Goal: Information Seeking & Learning: Learn about a topic

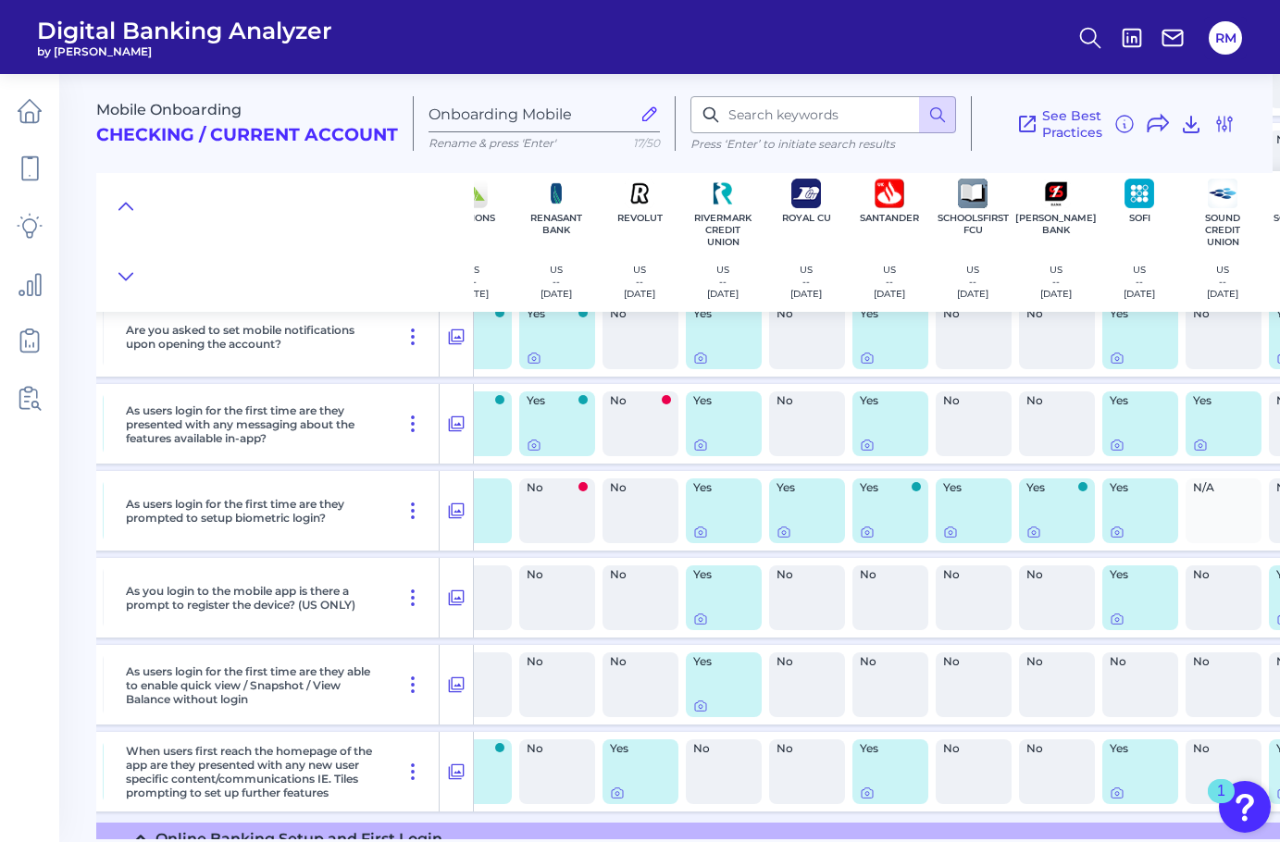
scroll to position [1003, 5290]
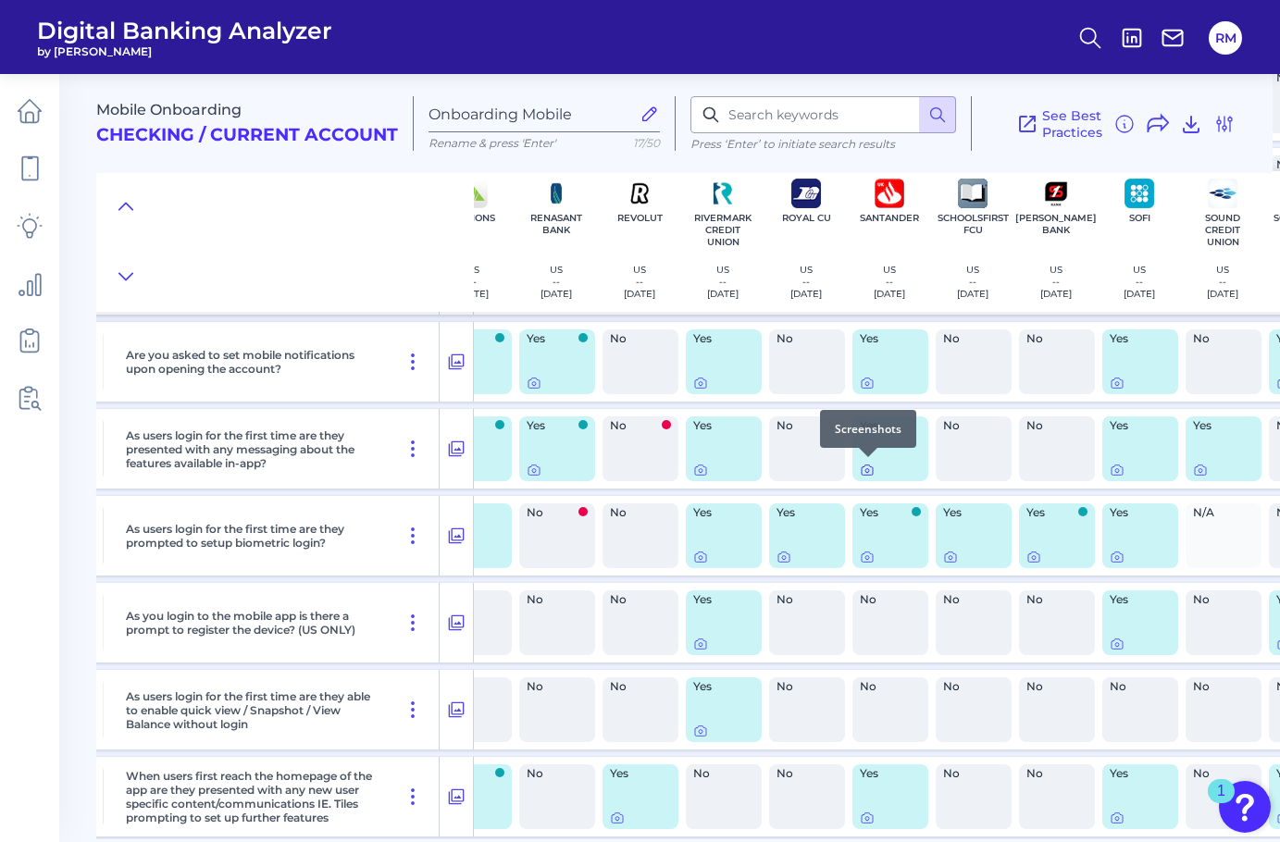
click at [866, 471] on icon at bounding box center [867, 471] width 4 height 4
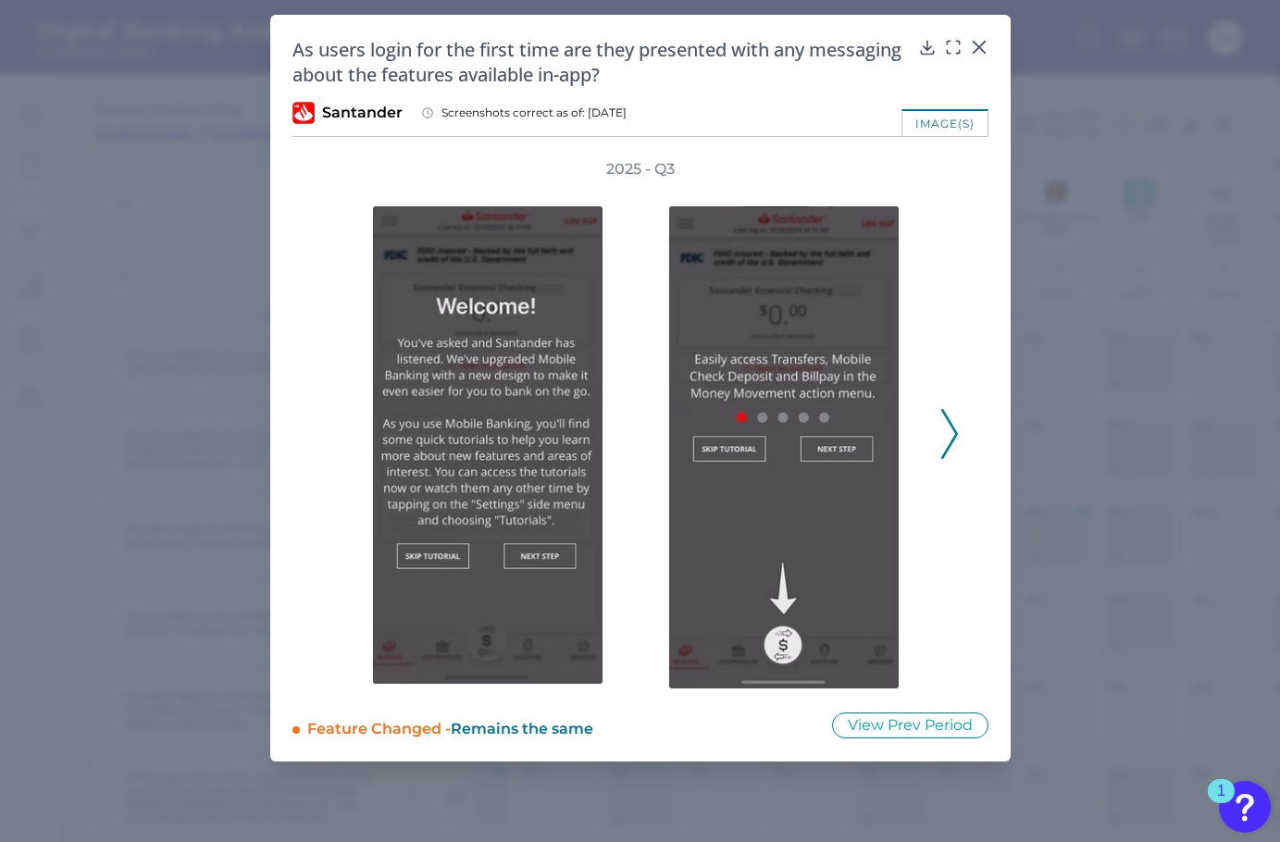
click at [936, 429] on div "2025 - Q3" at bounding box center [640, 424] width 637 height 530
click at [957, 430] on button at bounding box center [949, 434] width 19 height 50
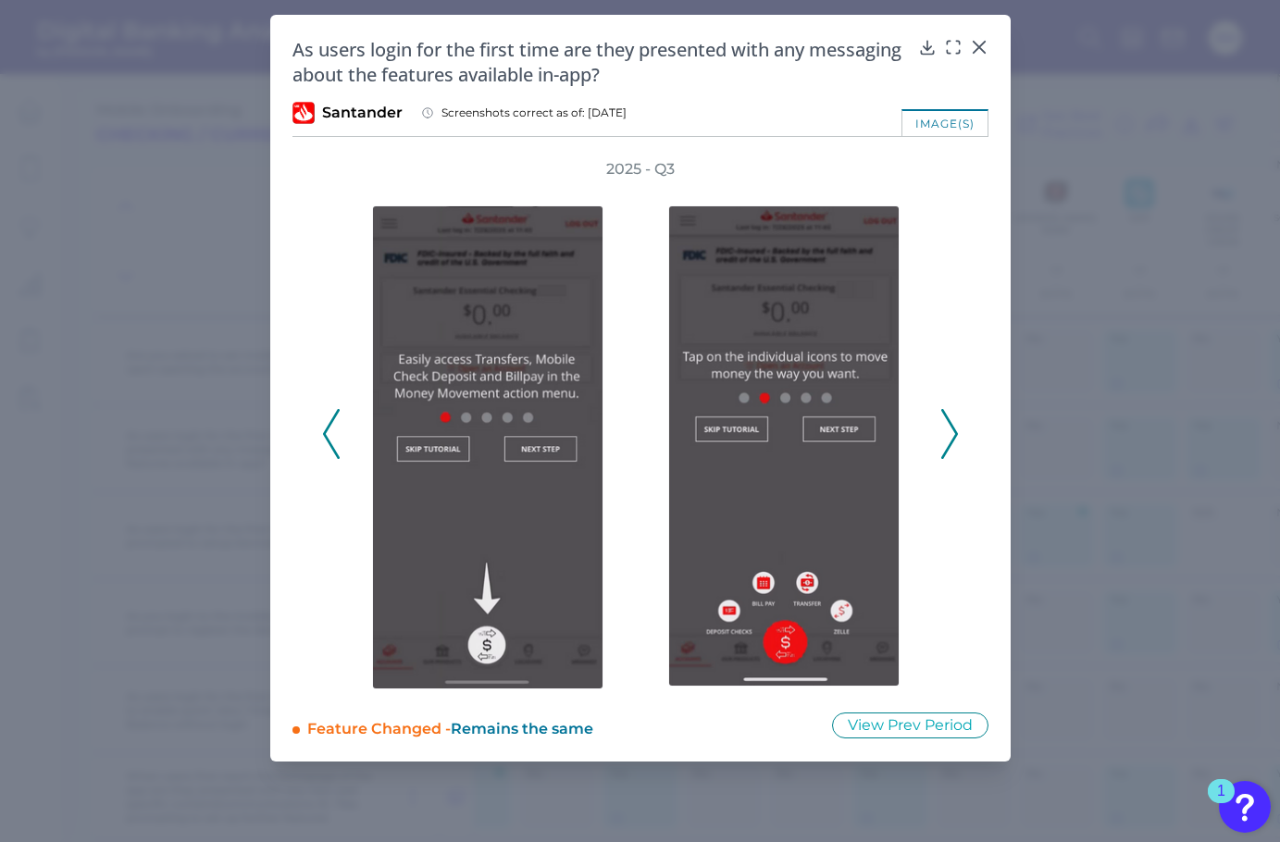
click at [947, 441] on icon at bounding box center [949, 434] width 17 height 50
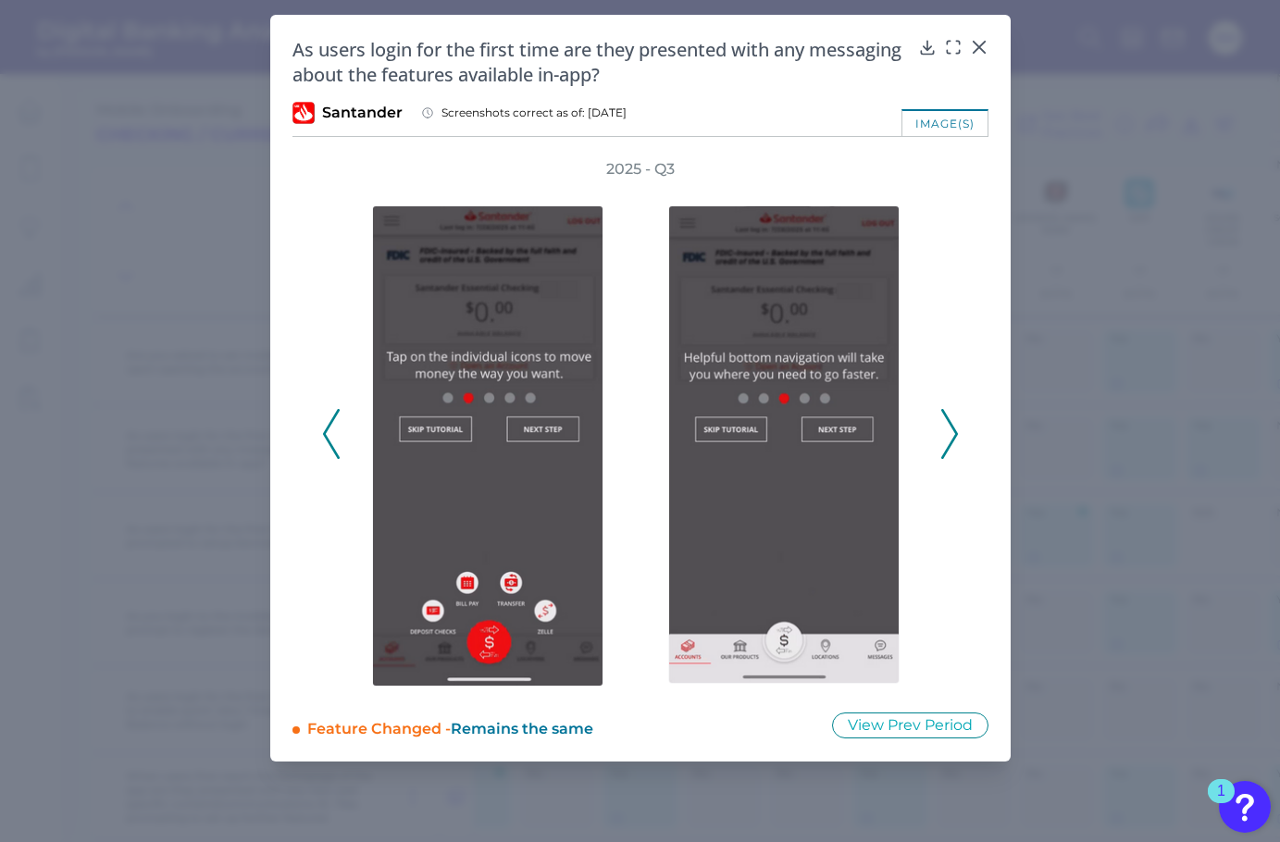
click at [953, 438] on polyline at bounding box center [949, 434] width 14 height 47
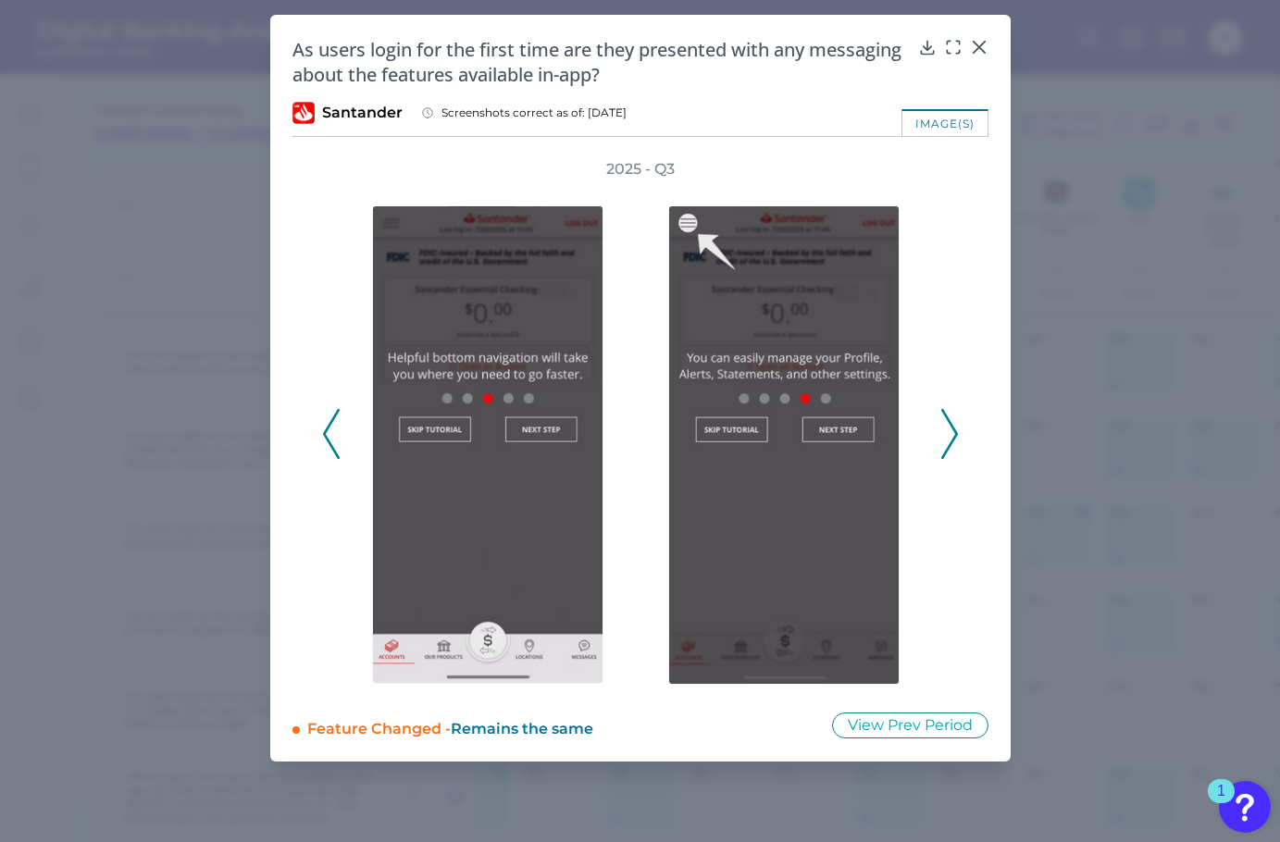
click at [953, 438] on polyline at bounding box center [949, 434] width 14 height 47
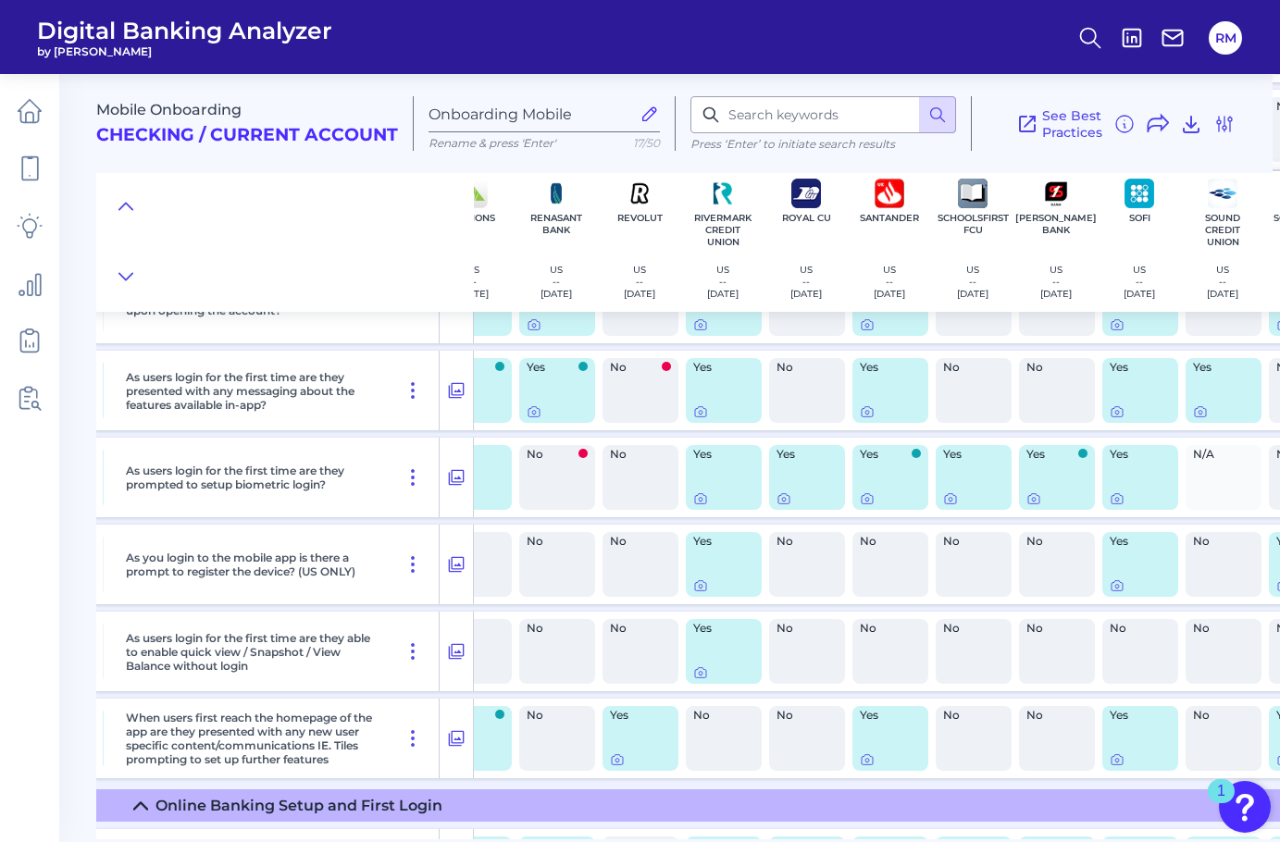
scroll to position [1050, 5290]
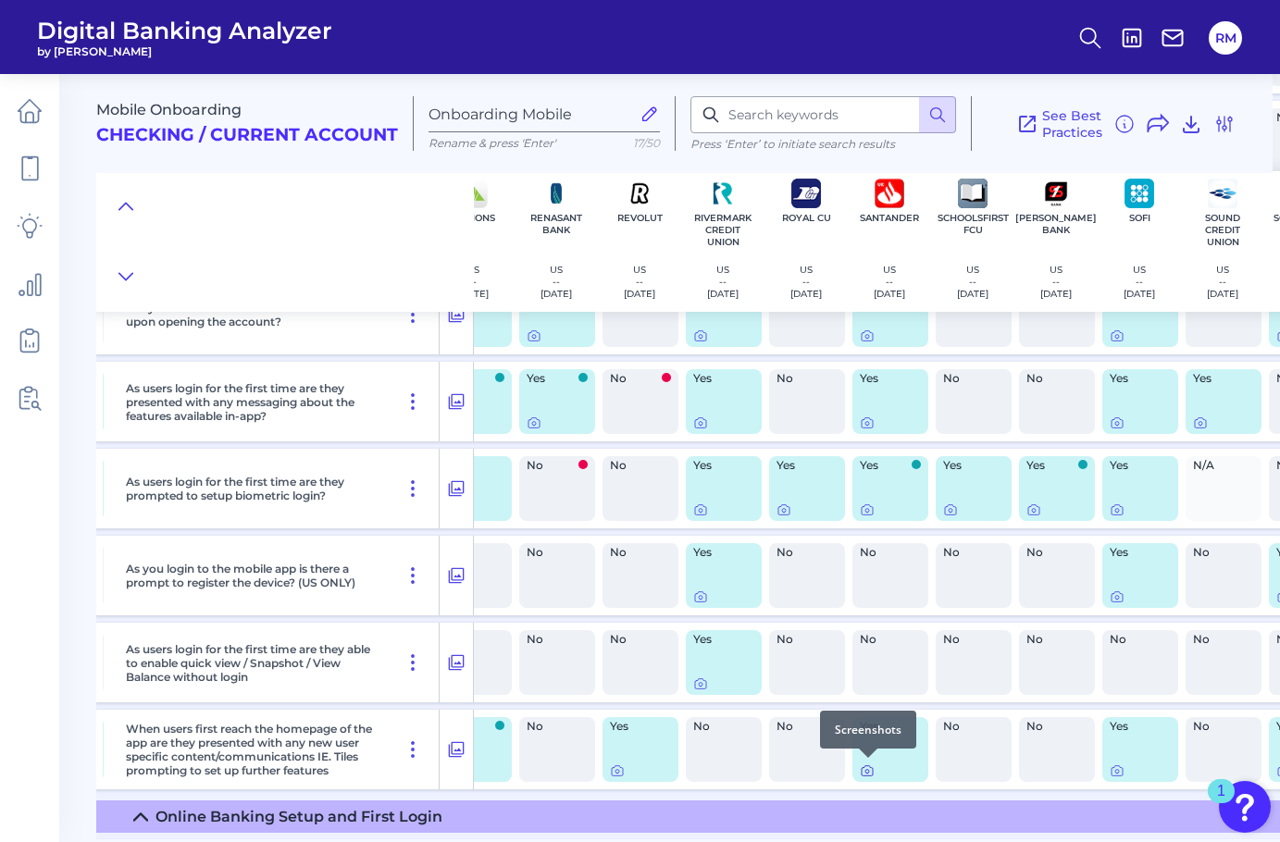
click at [866, 770] on icon at bounding box center [867, 772] width 4 height 4
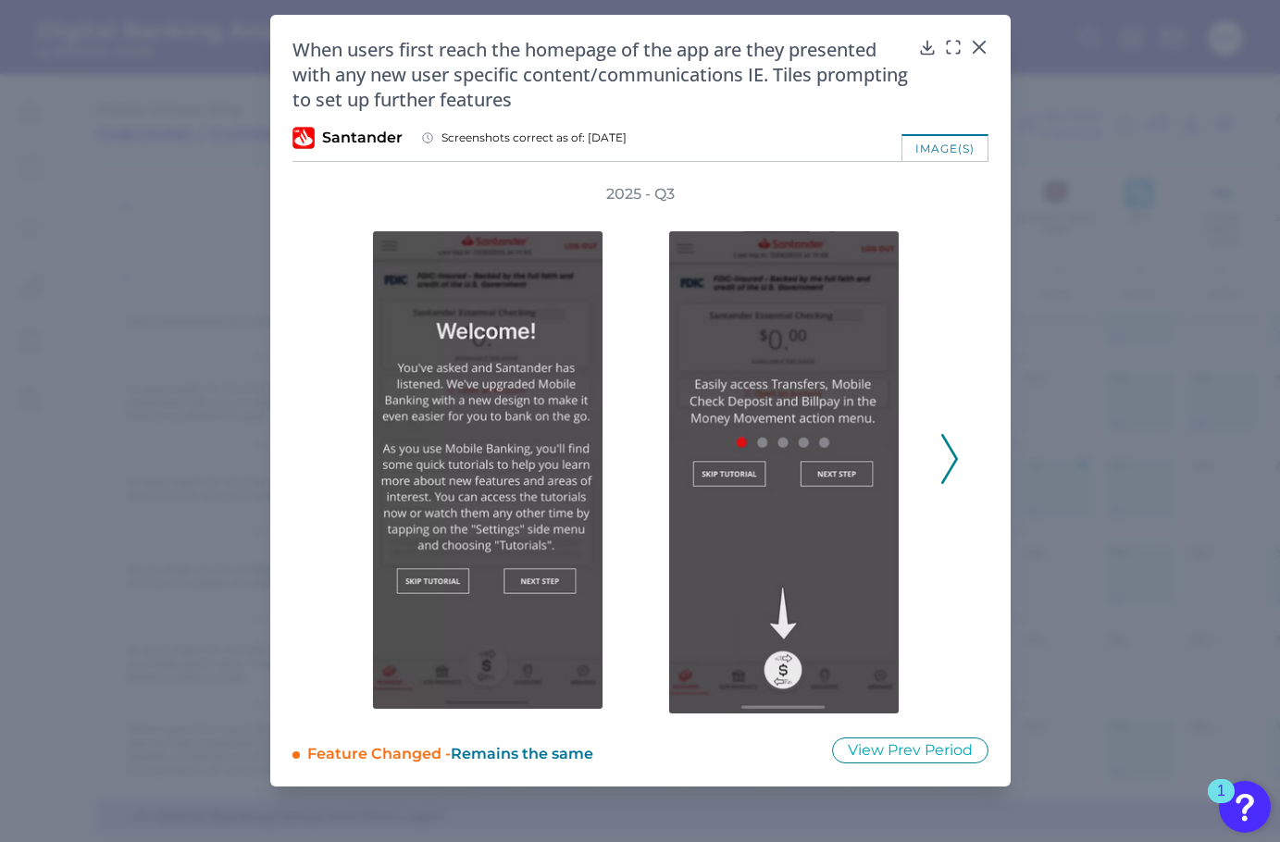
click at [948, 460] on icon at bounding box center [949, 459] width 17 height 50
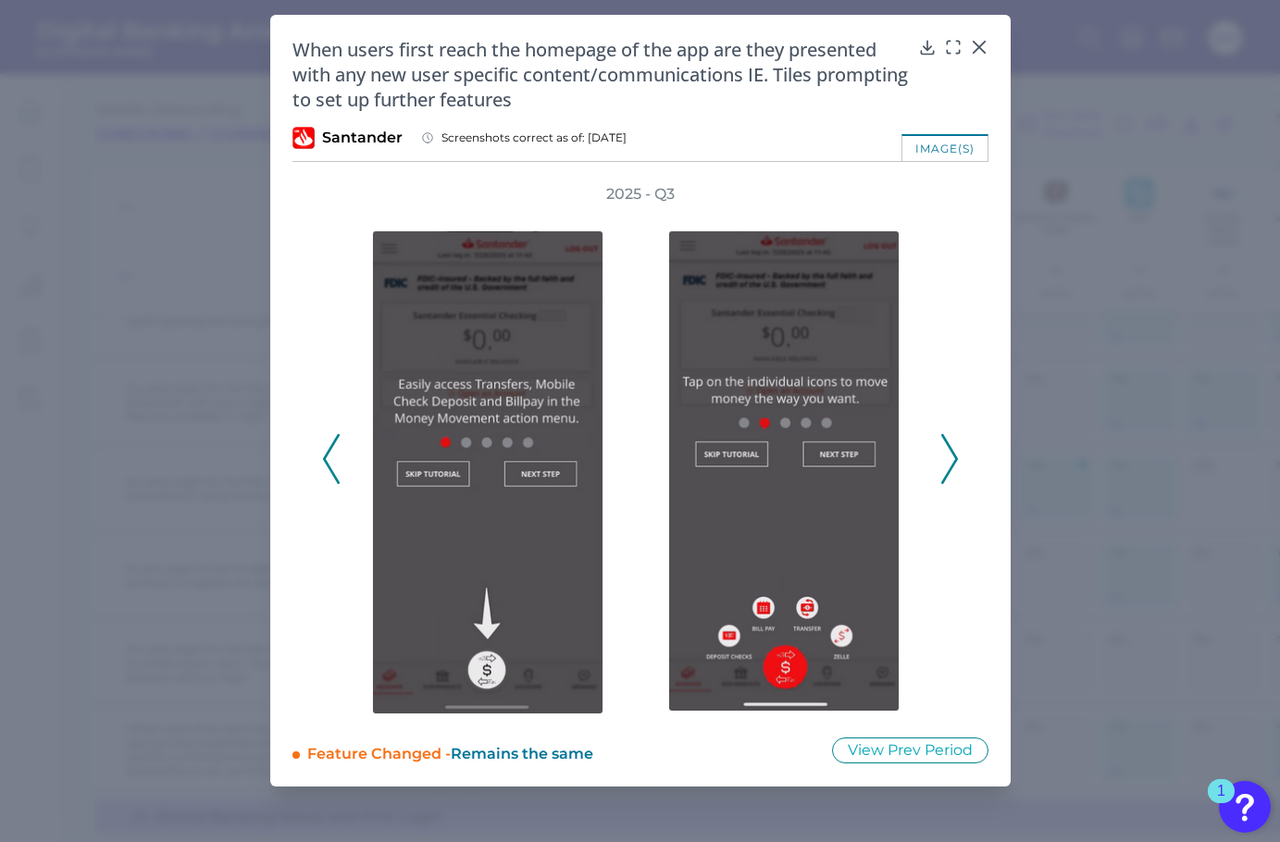
click at [948, 460] on icon at bounding box center [949, 459] width 17 height 50
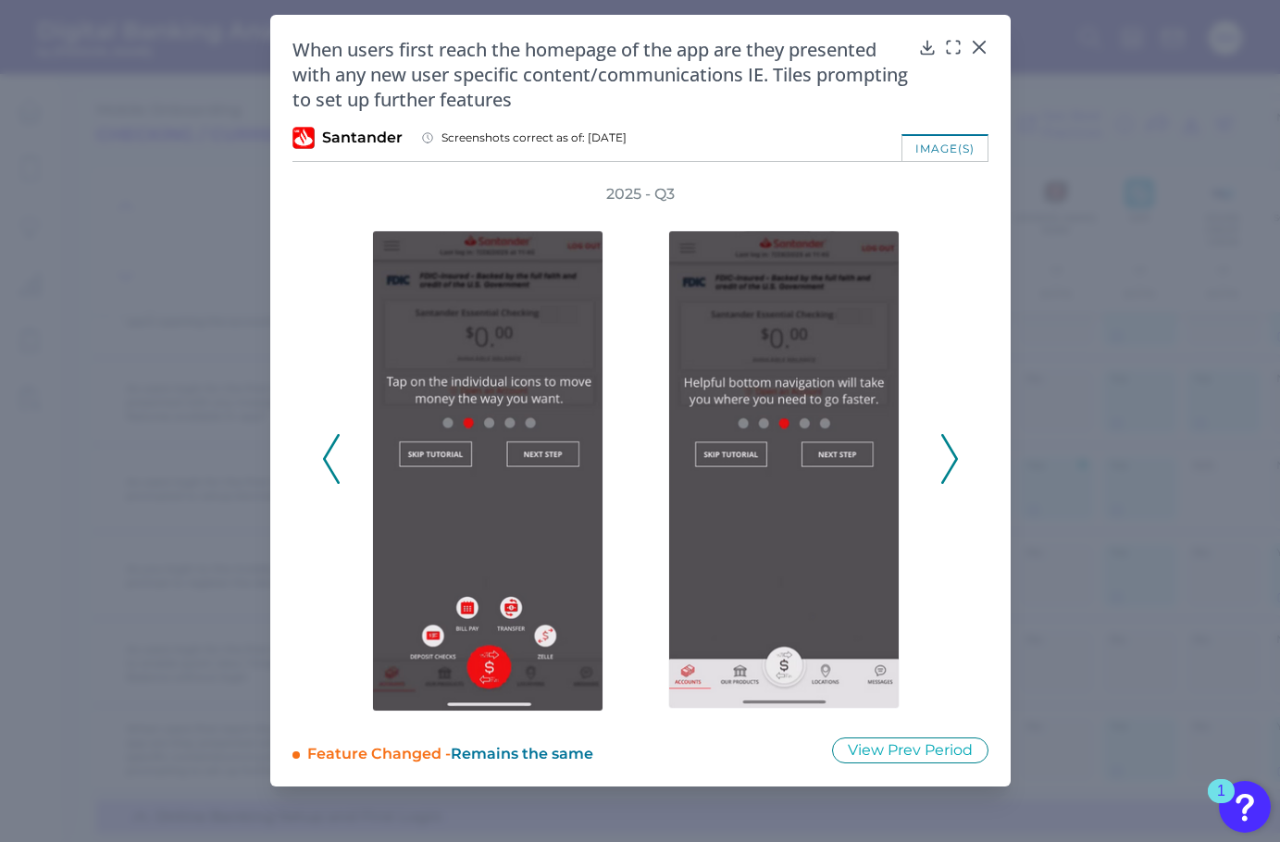
click at [948, 460] on icon at bounding box center [949, 459] width 17 height 50
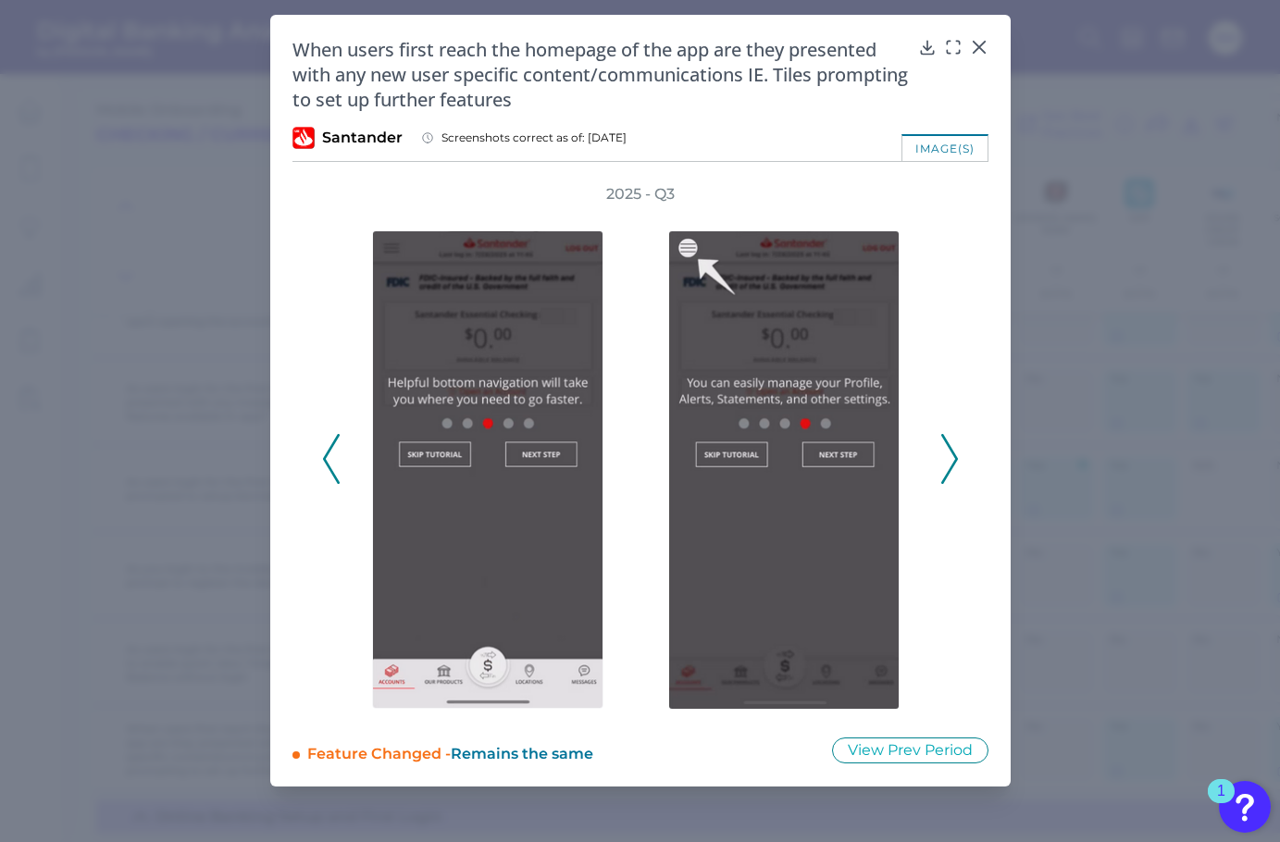
click at [948, 460] on icon at bounding box center [949, 459] width 17 height 50
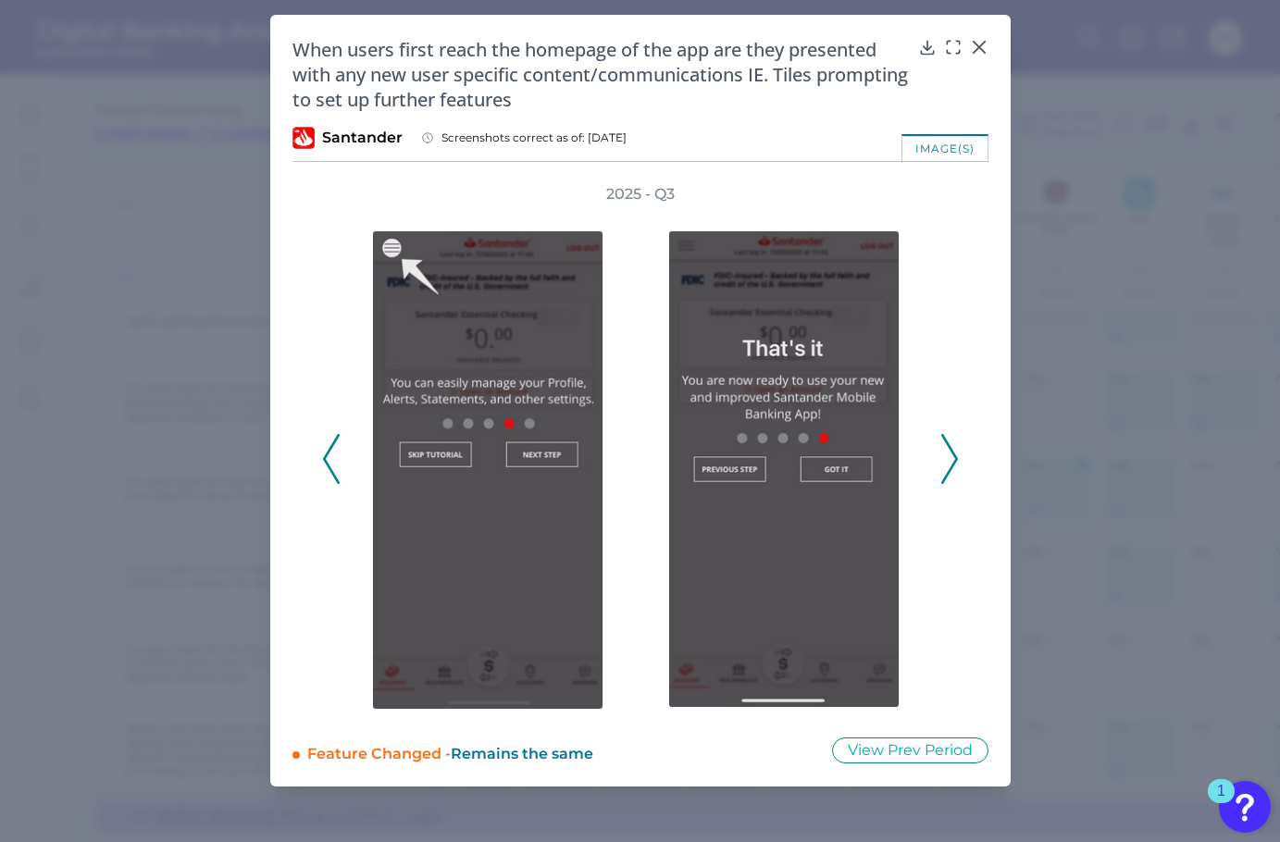
click at [948, 460] on icon at bounding box center [949, 459] width 17 height 50
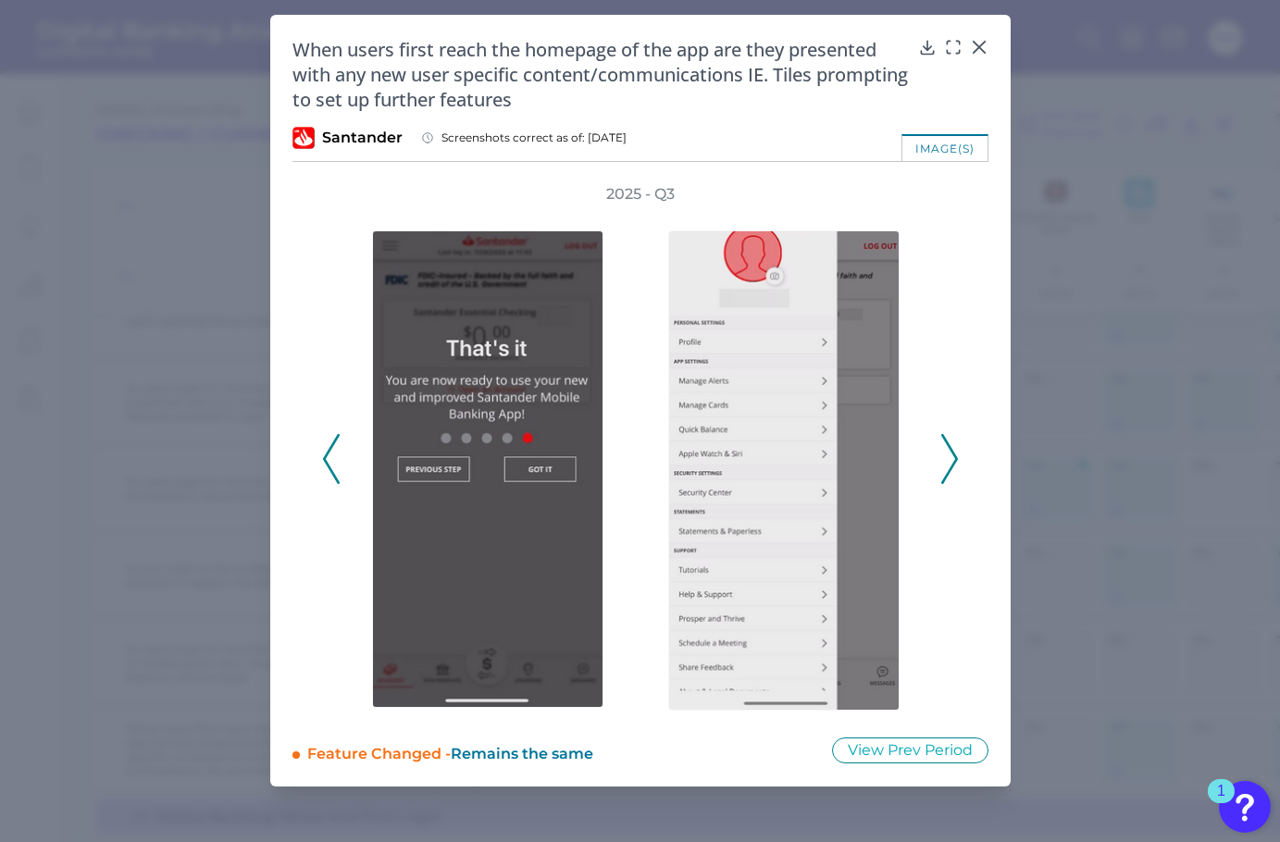
click at [948, 460] on icon at bounding box center [949, 459] width 17 height 50
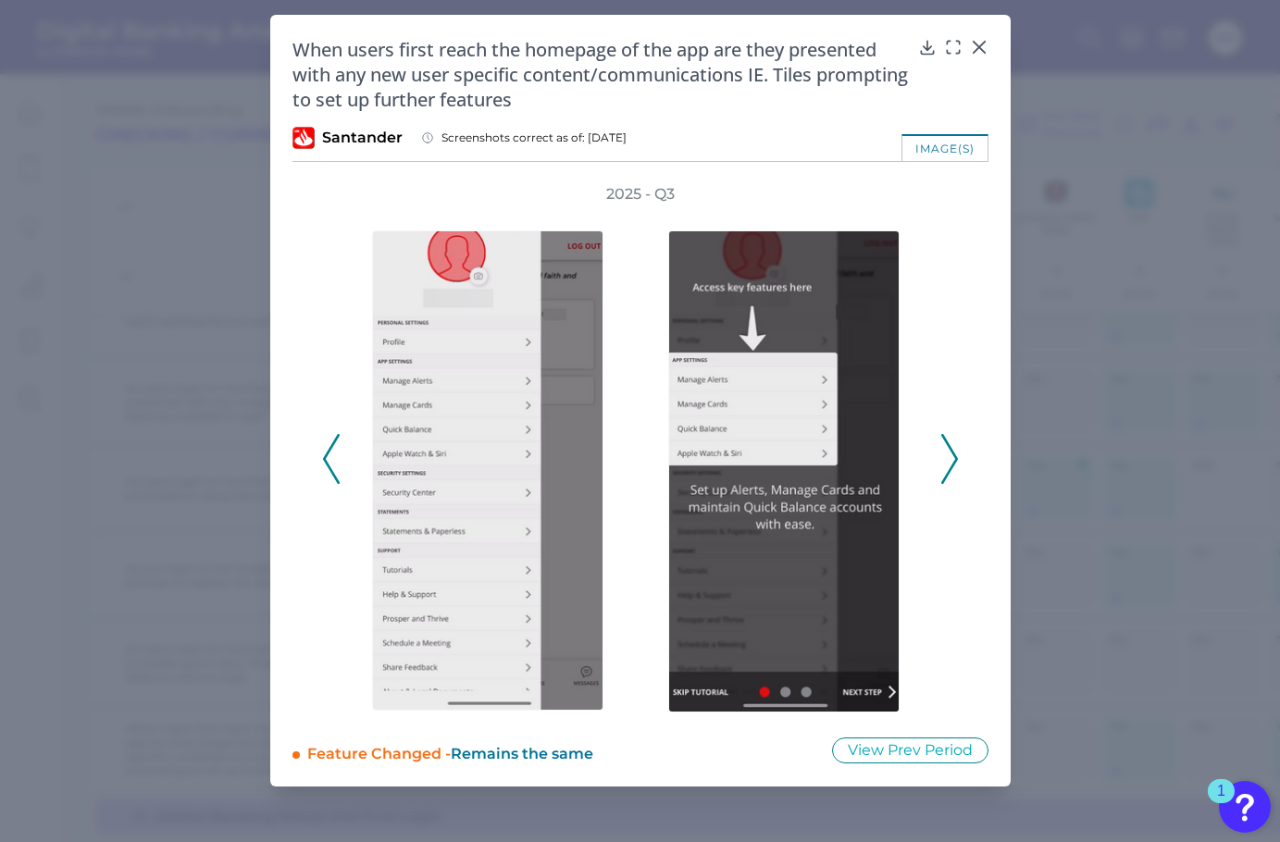
click at [331, 474] on polyline at bounding box center [331, 459] width 14 height 47
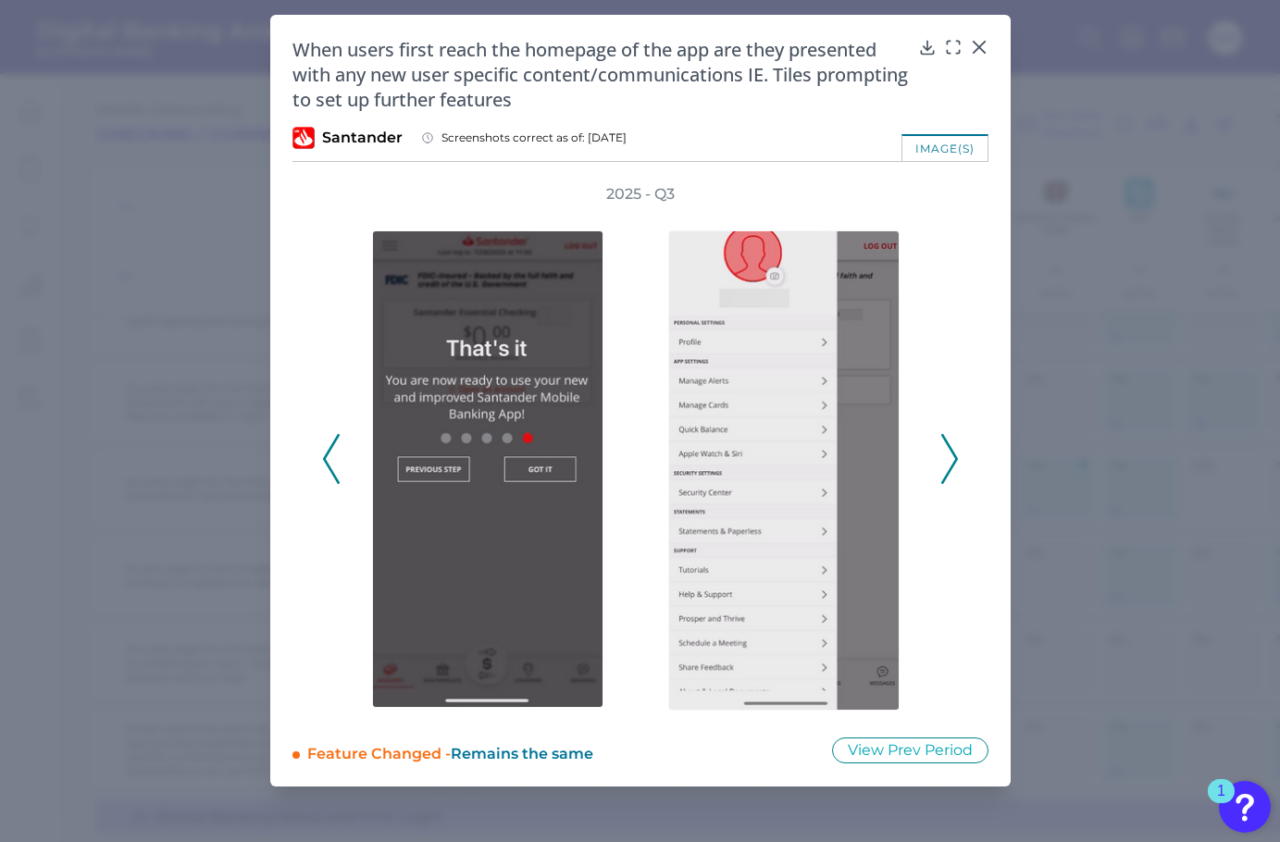
click at [949, 461] on icon at bounding box center [949, 459] width 17 height 50
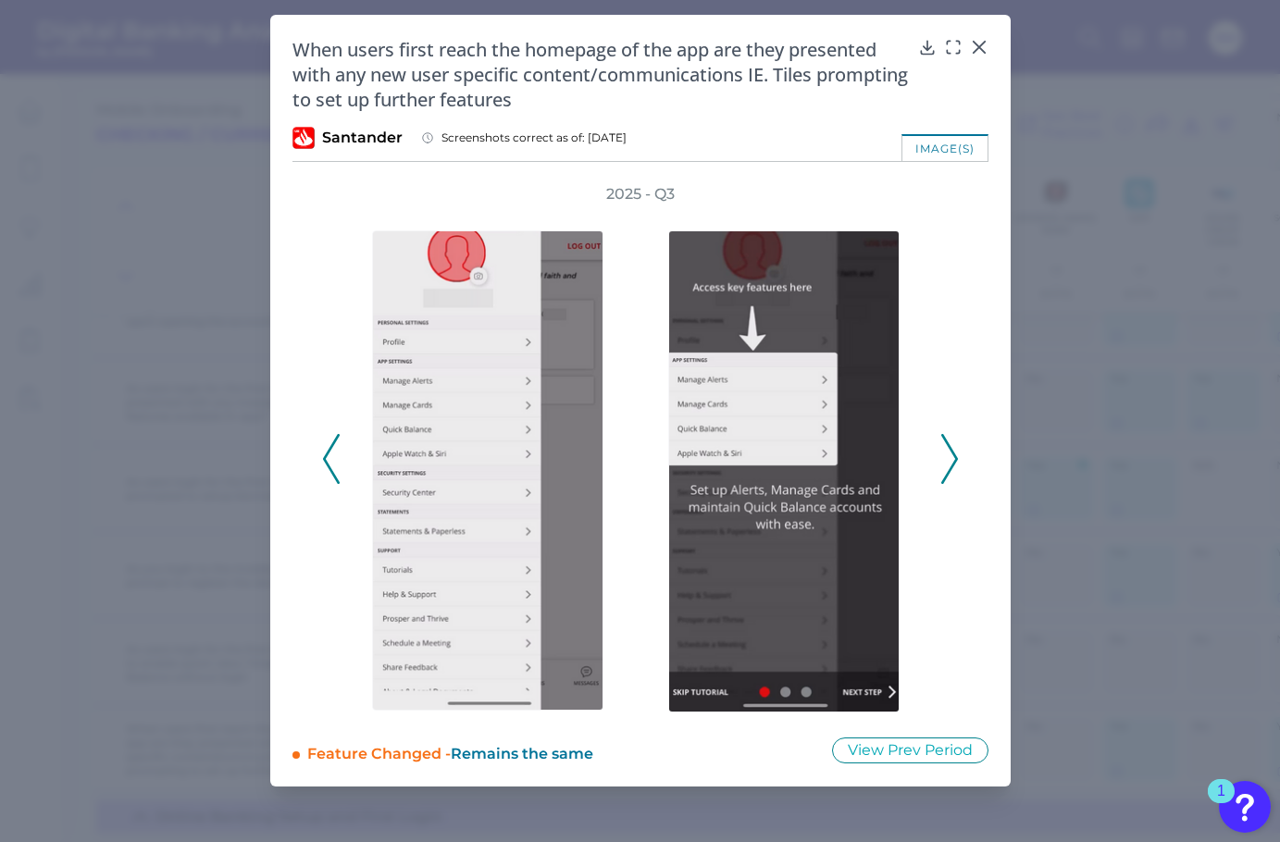
click at [953, 468] on icon at bounding box center [949, 459] width 17 height 50
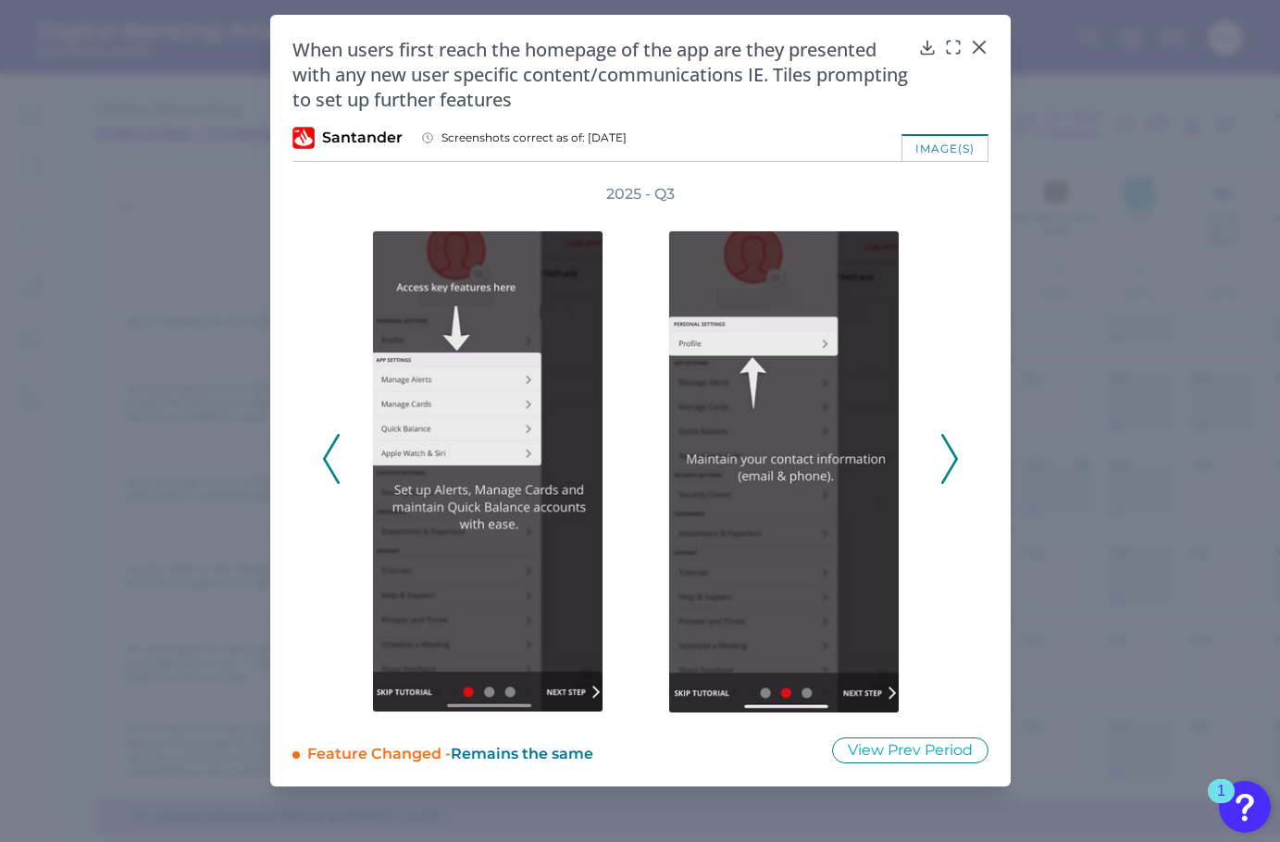
click at [953, 468] on icon at bounding box center [949, 459] width 17 height 50
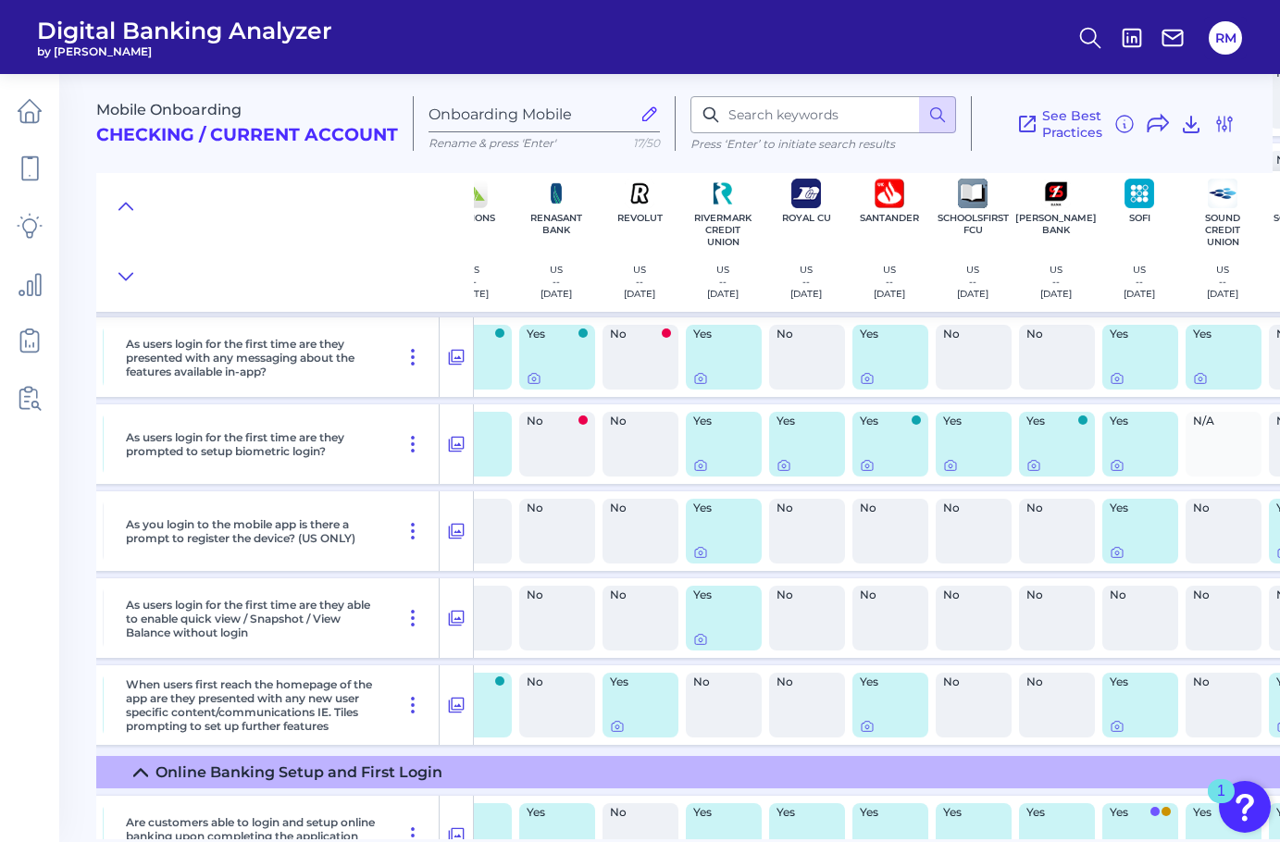
scroll to position [1070, 5290]
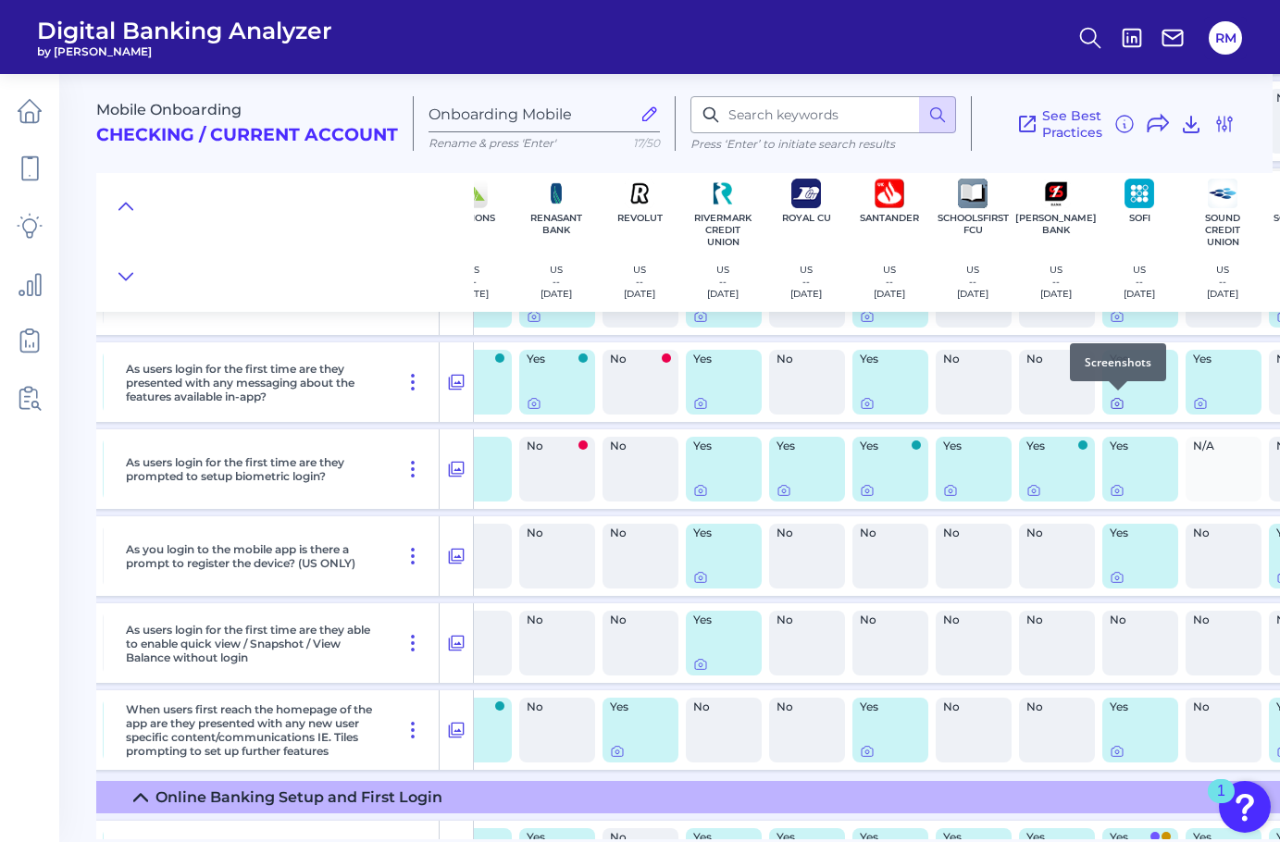
click at [1120, 400] on icon at bounding box center [1117, 403] width 15 height 15
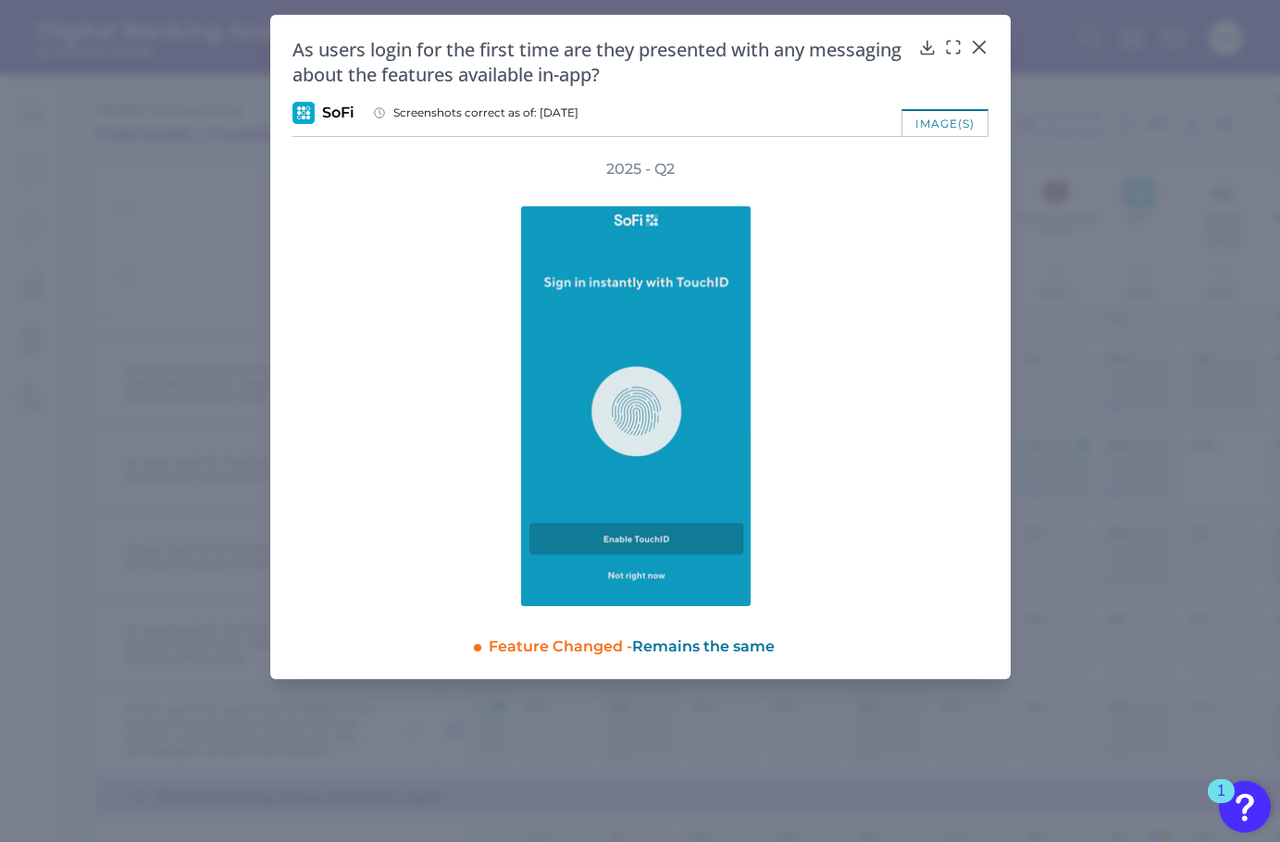
click at [967, 463] on div "2025 - Q2" at bounding box center [640, 383] width 696 height 448
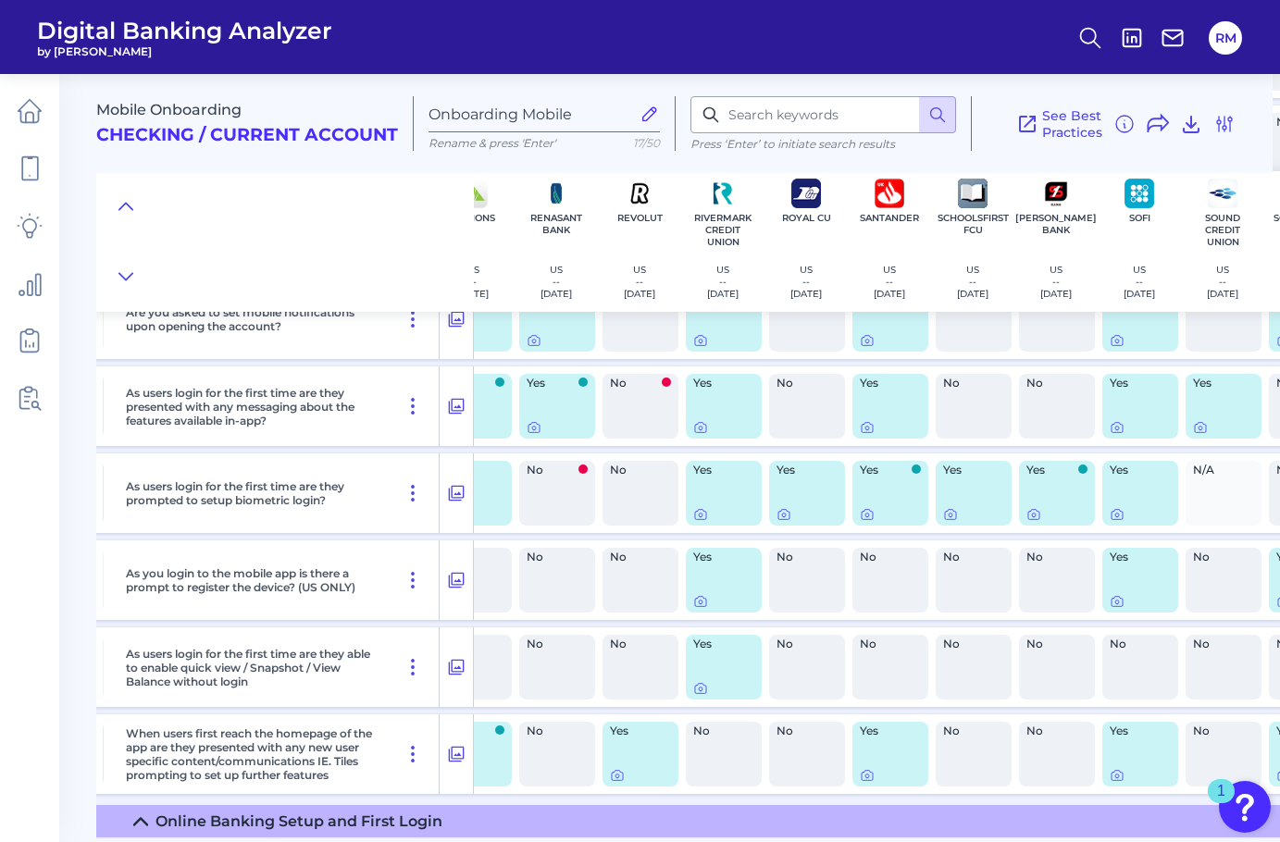
scroll to position [1044, 5290]
click at [1117, 430] on icon at bounding box center [1117, 430] width 4 height 4
click at [1123, 776] on icon at bounding box center [1117, 777] width 15 height 15
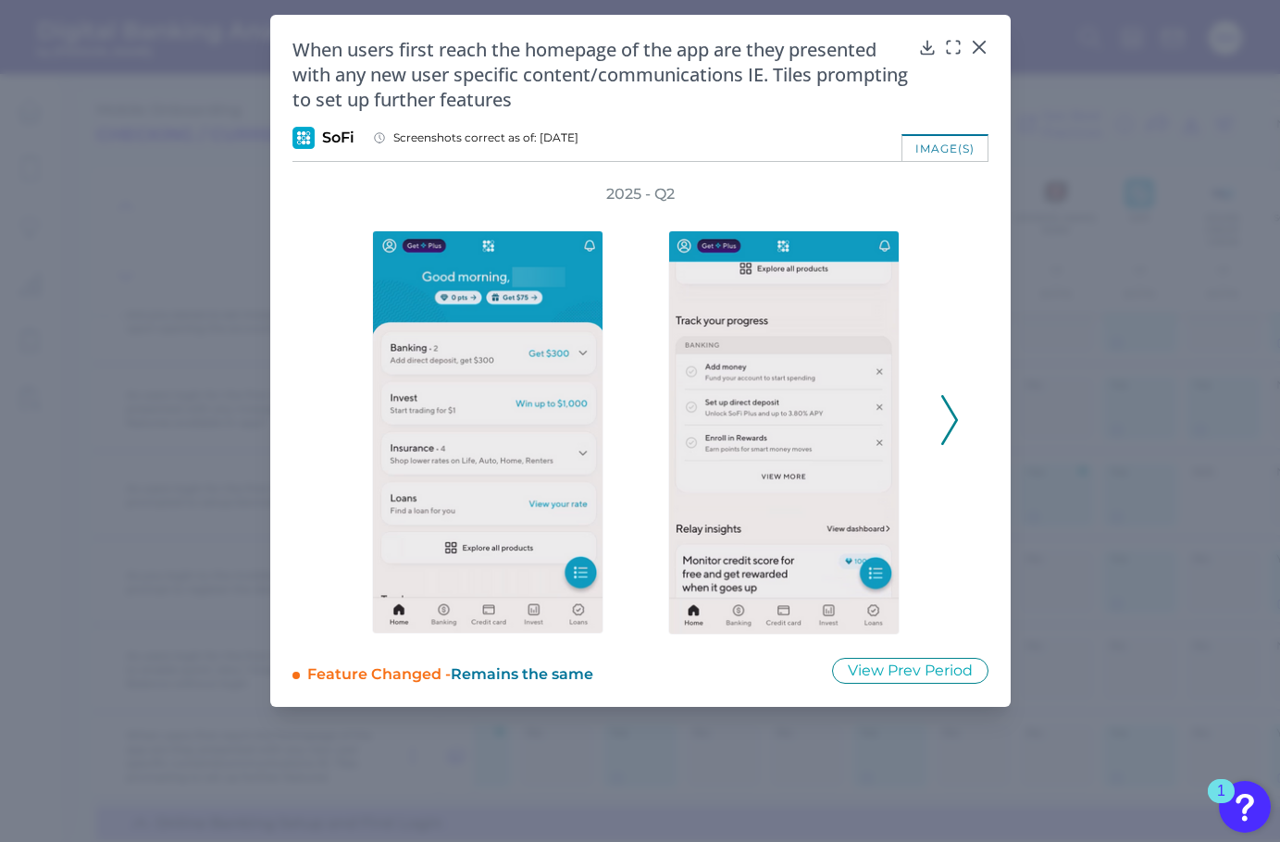
click at [953, 416] on polyline at bounding box center [949, 419] width 14 height 47
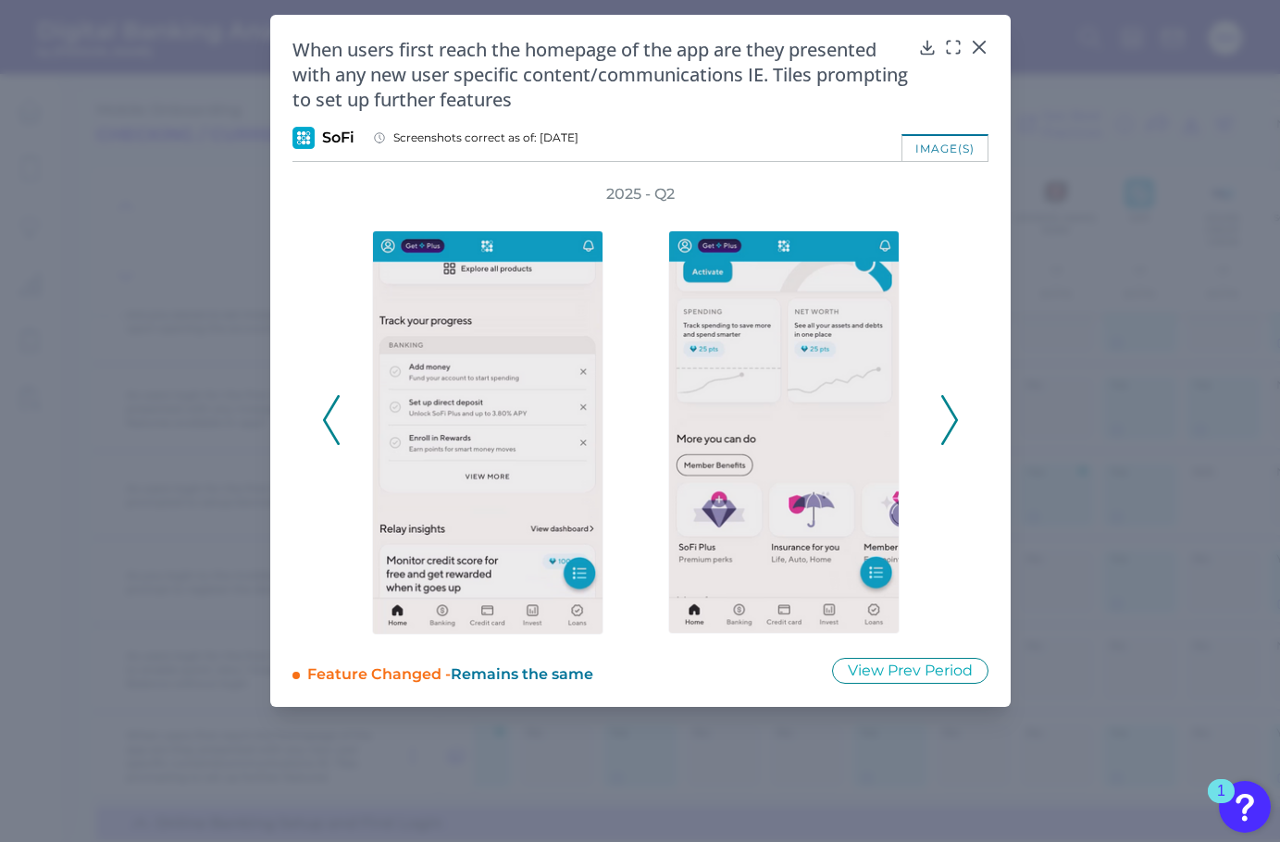
click at [951, 417] on icon at bounding box center [949, 420] width 17 height 50
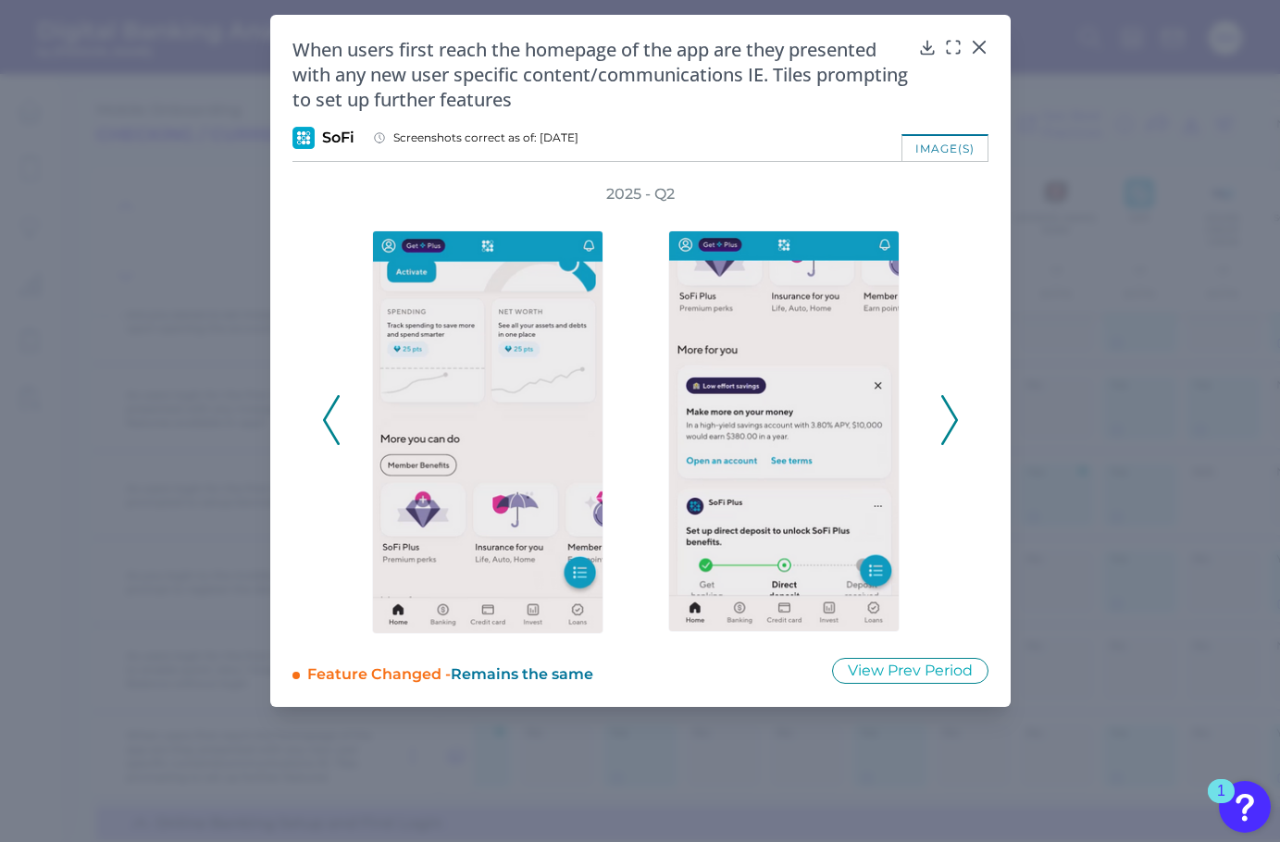
click at [950, 418] on icon at bounding box center [949, 420] width 17 height 50
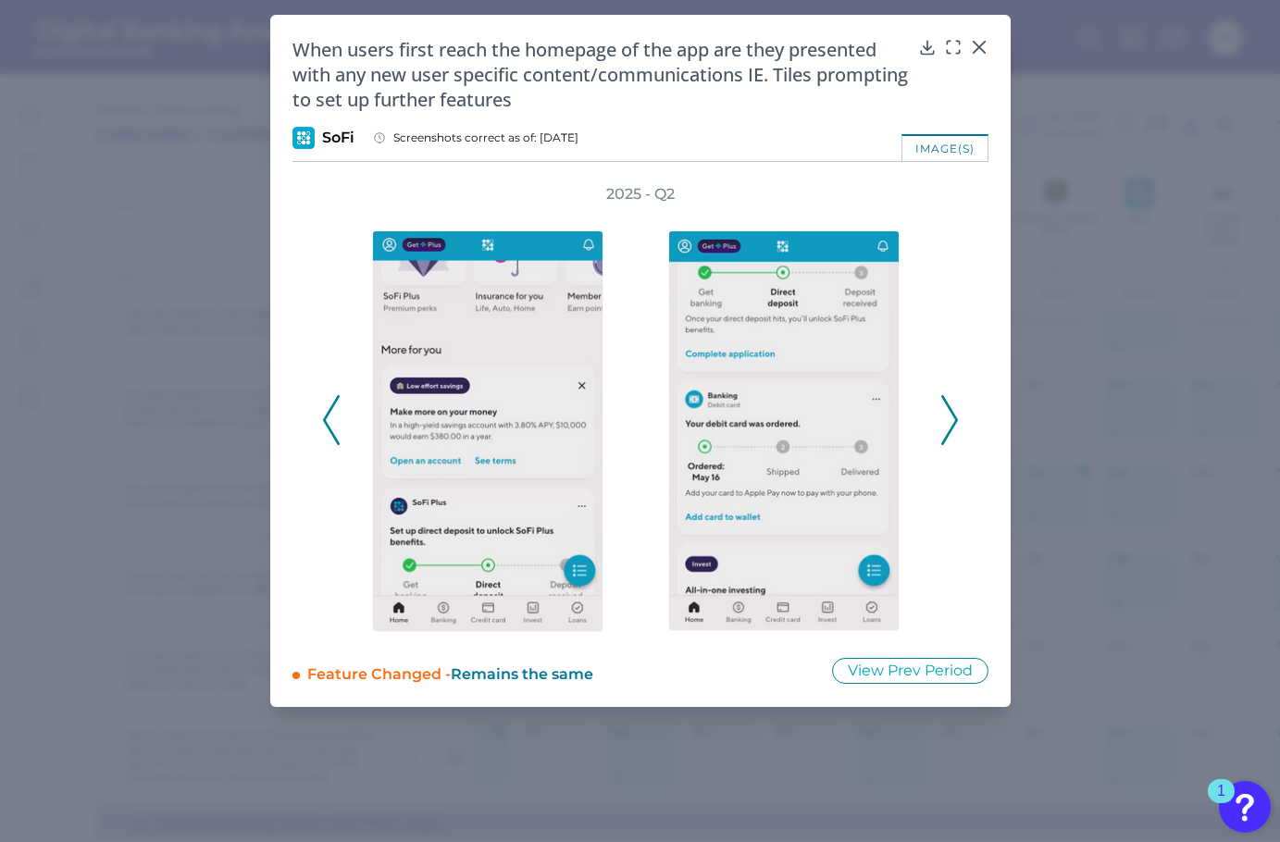
click at [951, 424] on polyline at bounding box center [949, 419] width 14 height 47
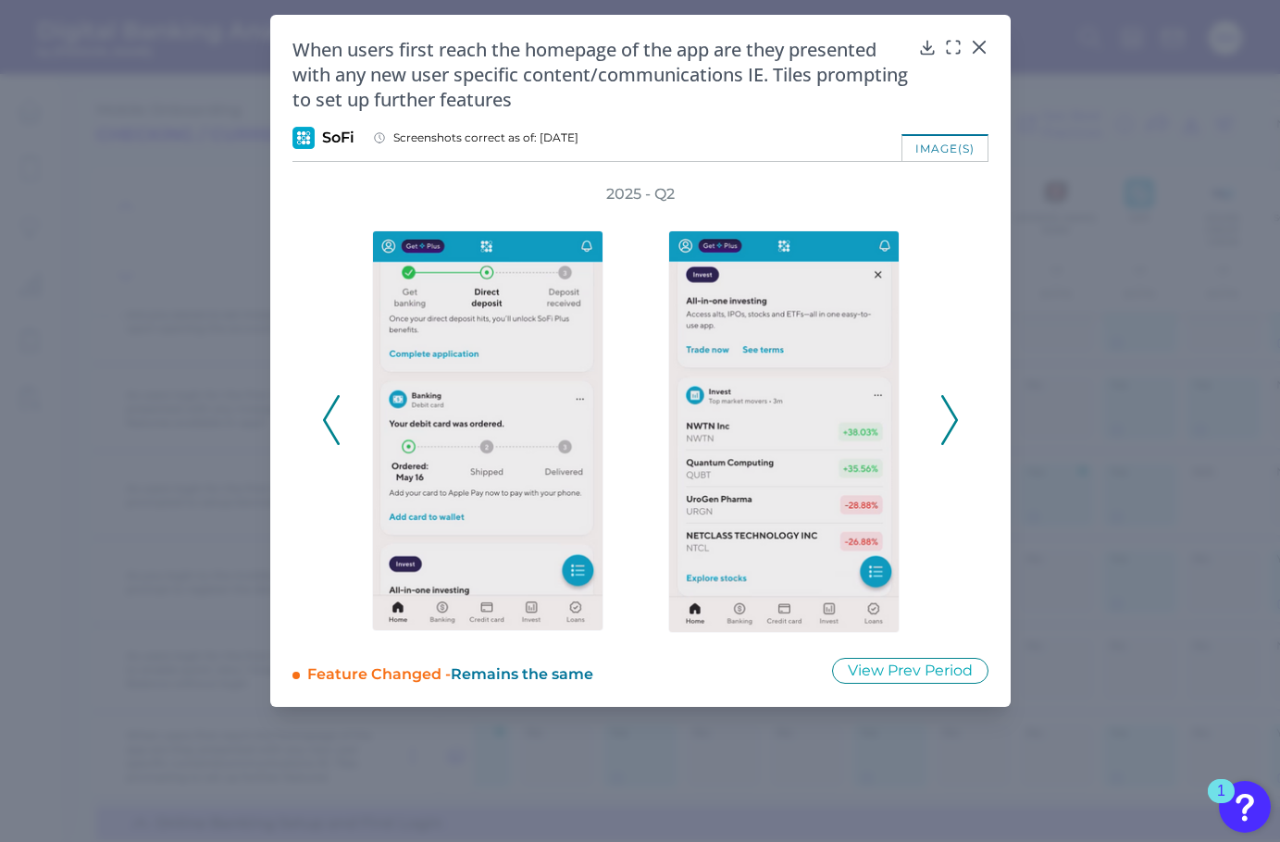
click at [951, 424] on polyline at bounding box center [949, 419] width 14 height 47
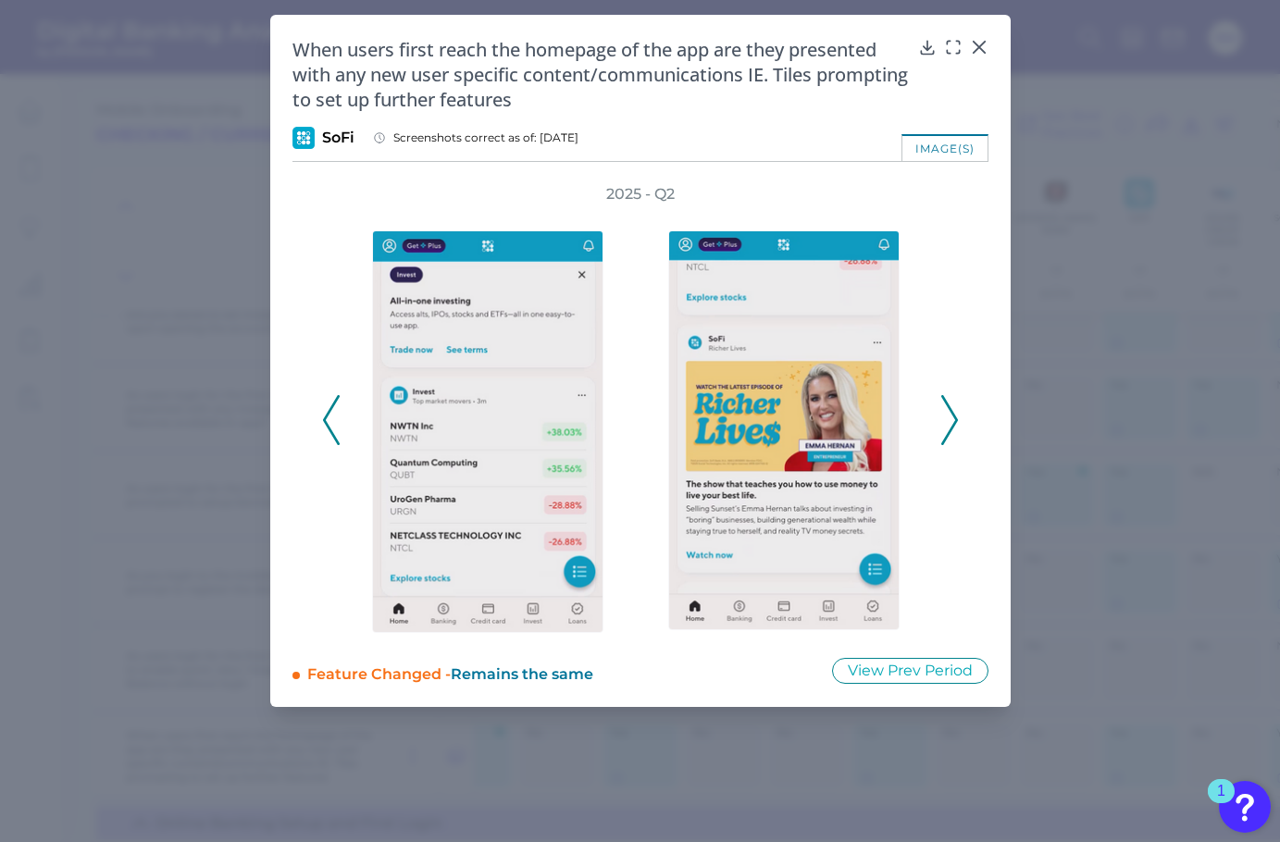
click at [951, 424] on polyline at bounding box center [949, 419] width 14 height 47
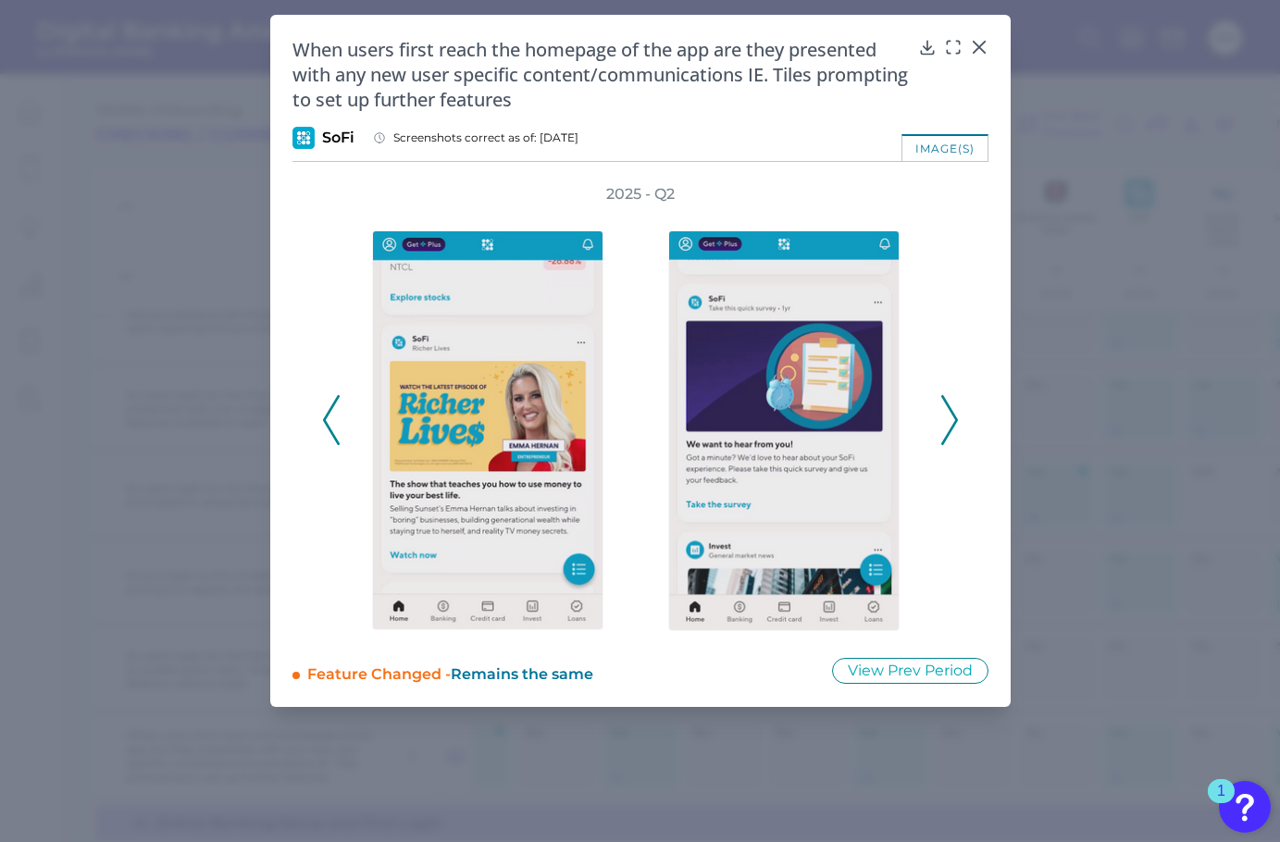
click at [951, 426] on polyline at bounding box center [949, 419] width 14 height 47
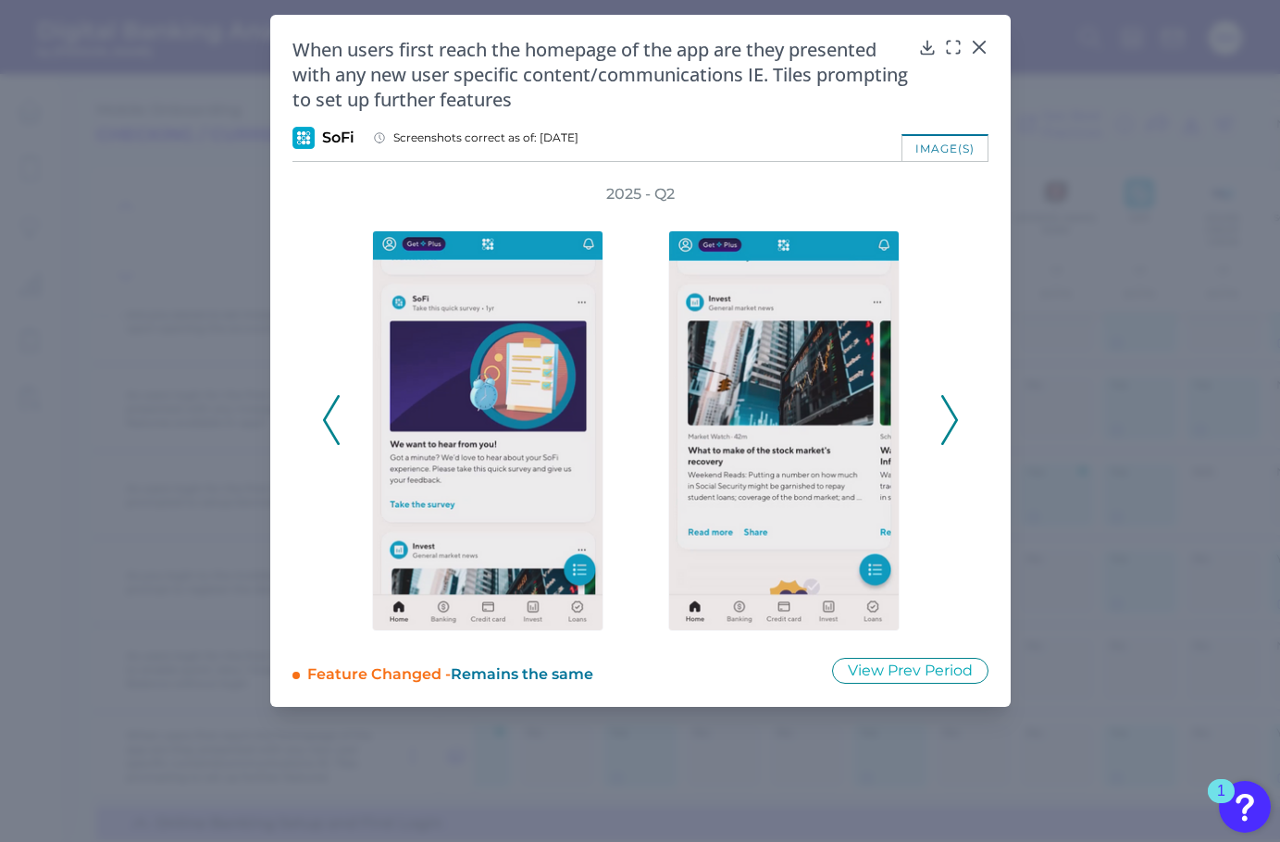
click at [951, 426] on polyline at bounding box center [949, 419] width 14 height 47
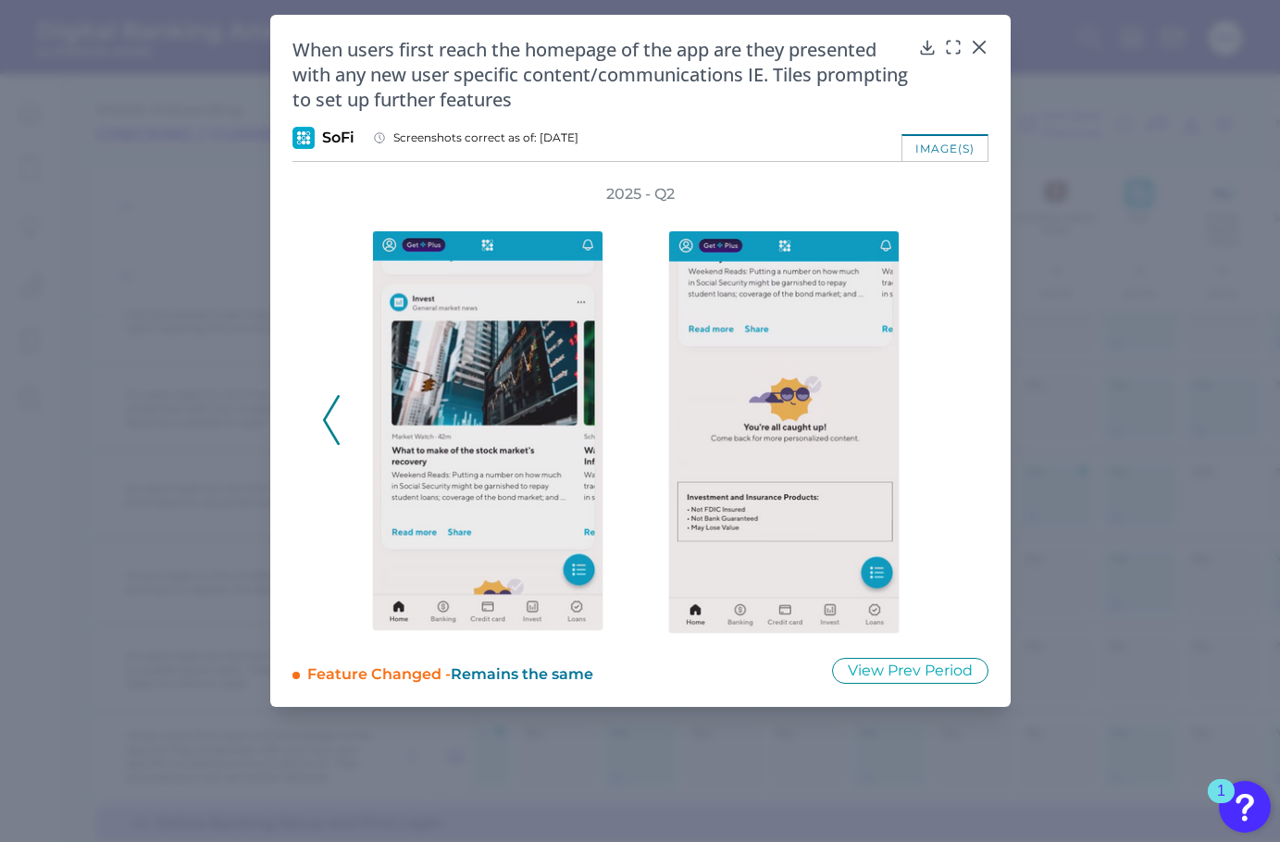
click at [951, 426] on div "2025 - Q2" at bounding box center [640, 409] width 637 height 451
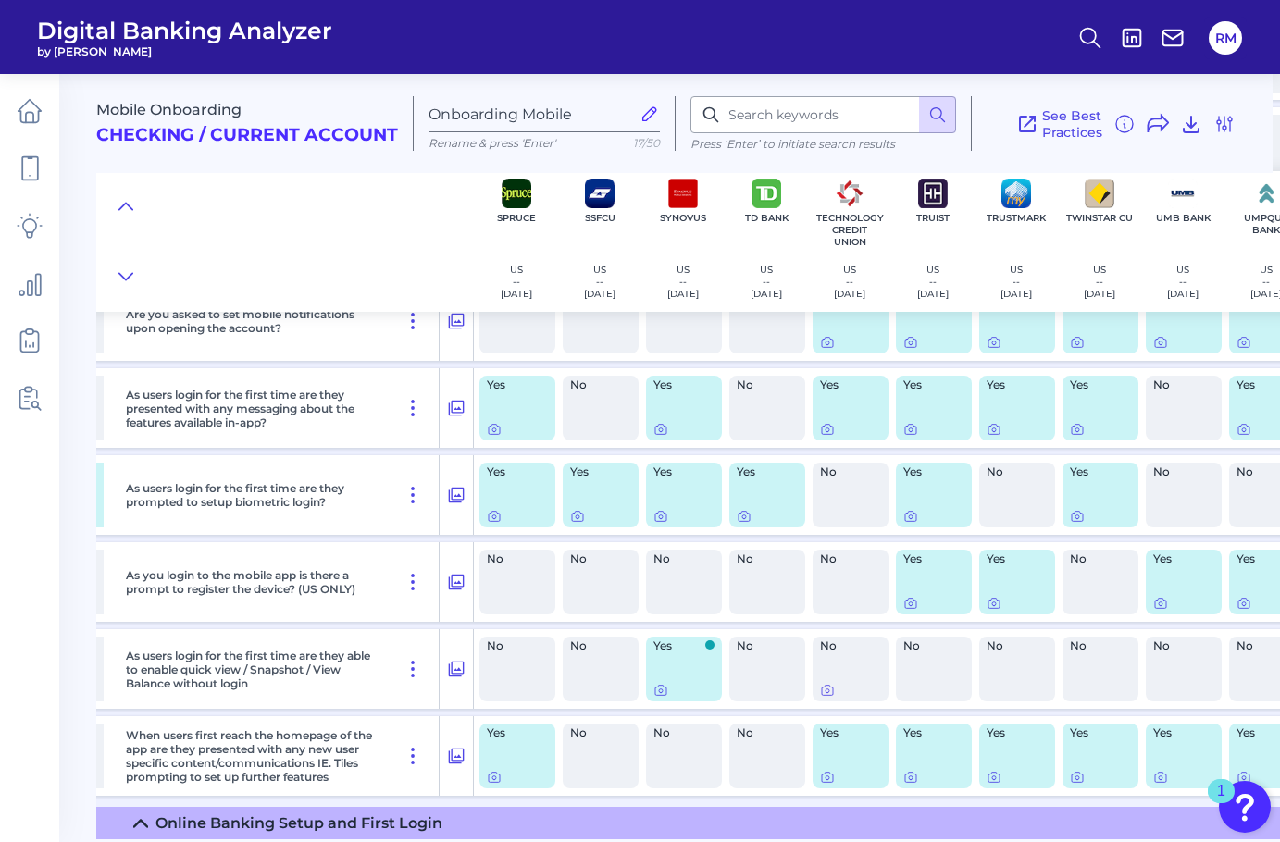
scroll to position [1044, 6171]
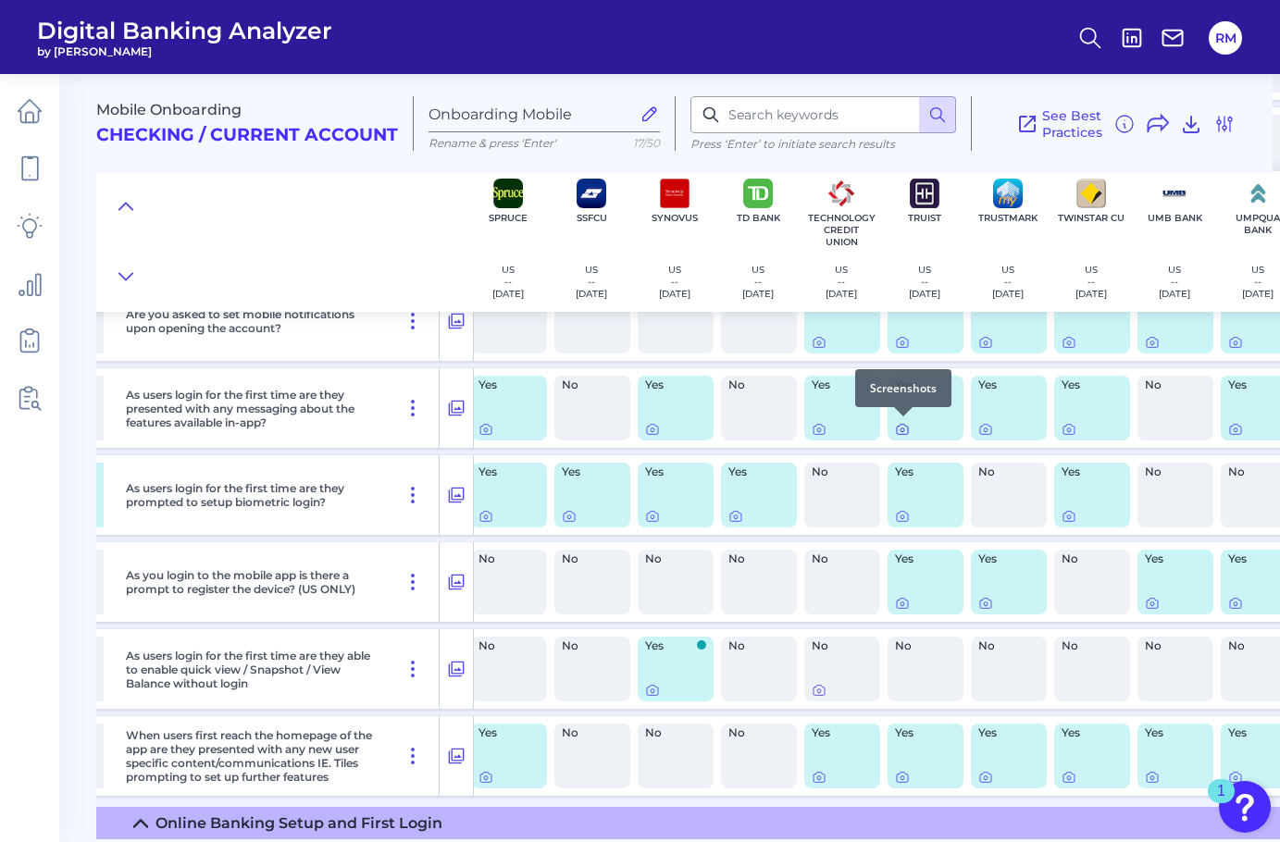
click at [902, 426] on icon at bounding box center [902, 429] width 15 height 15
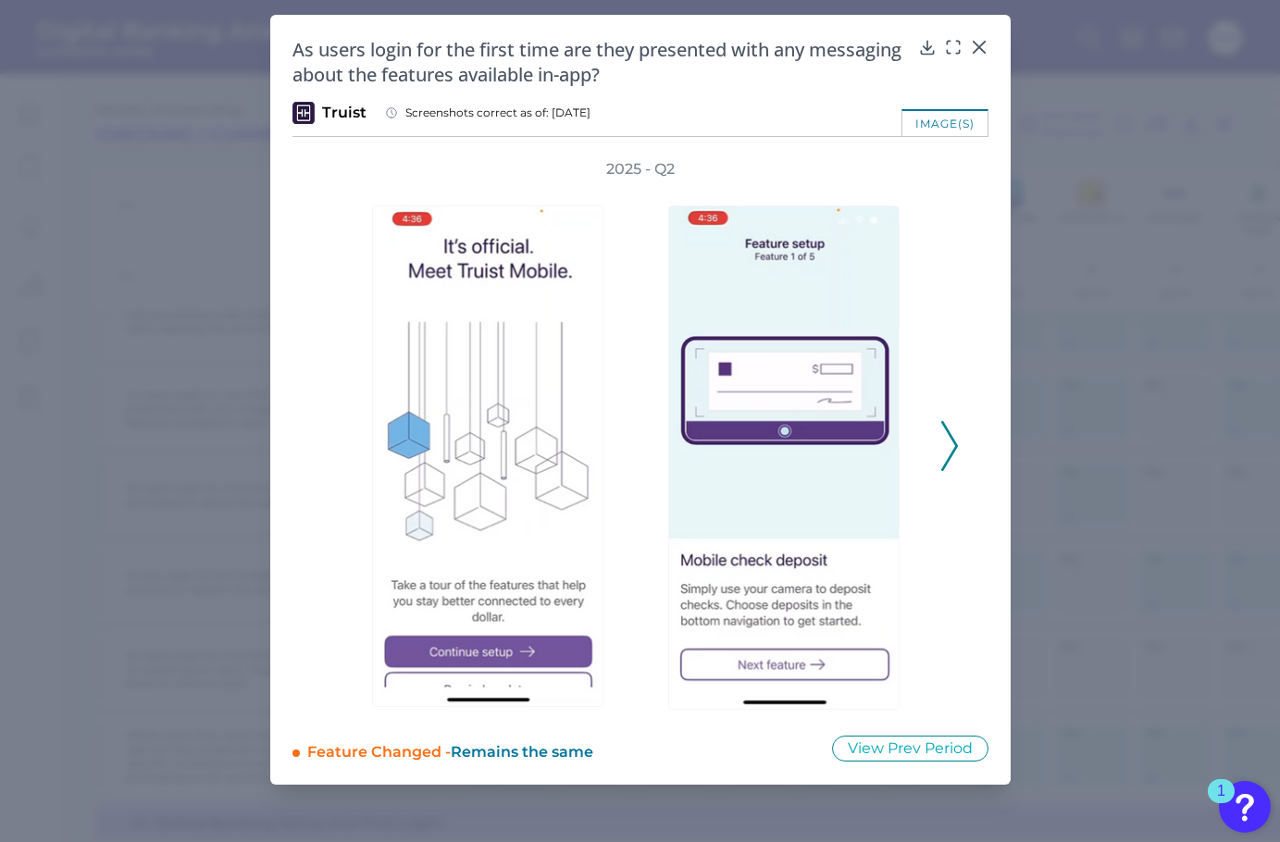
click at [951, 449] on icon at bounding box center [949, 446] width 17 height 50
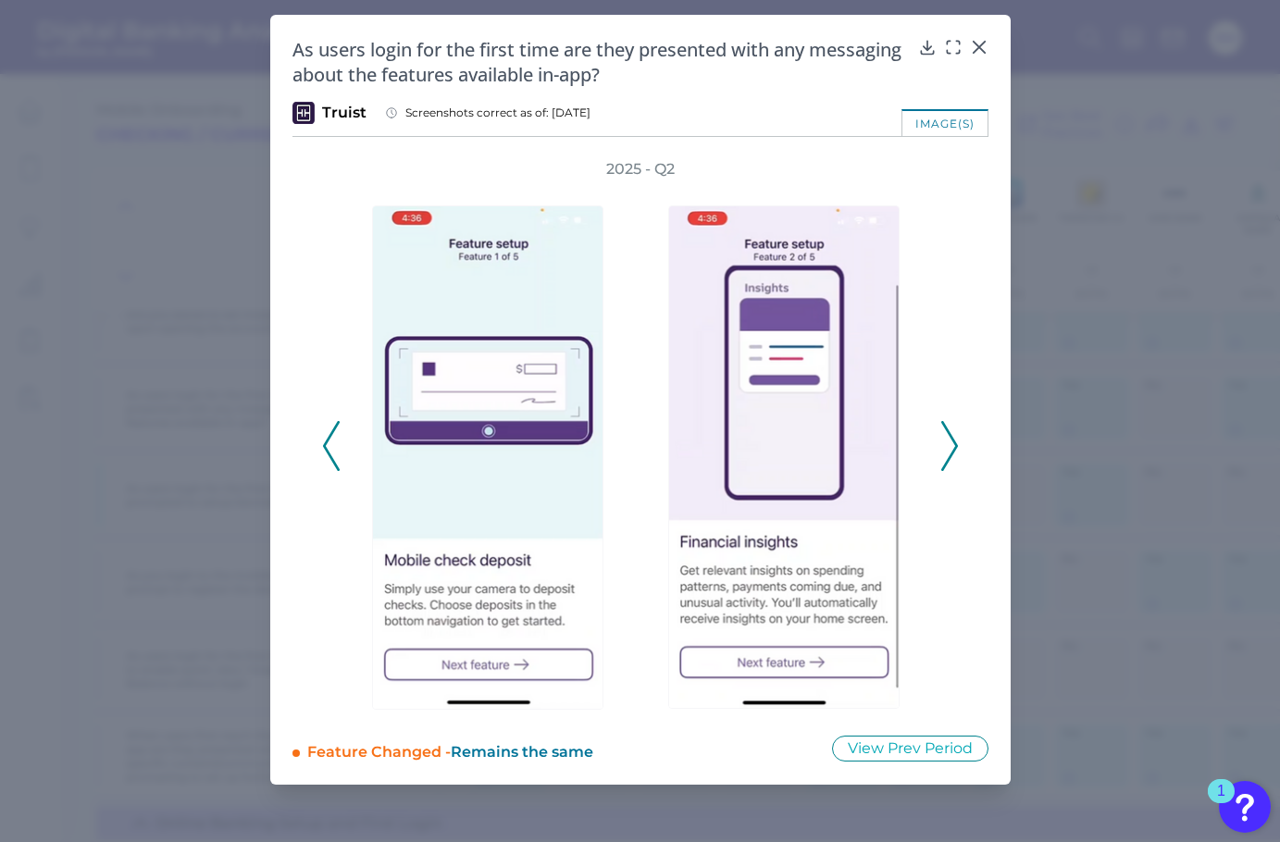
click at [951, 449] on icon at bounding box center [949, 446] width 17 height 50
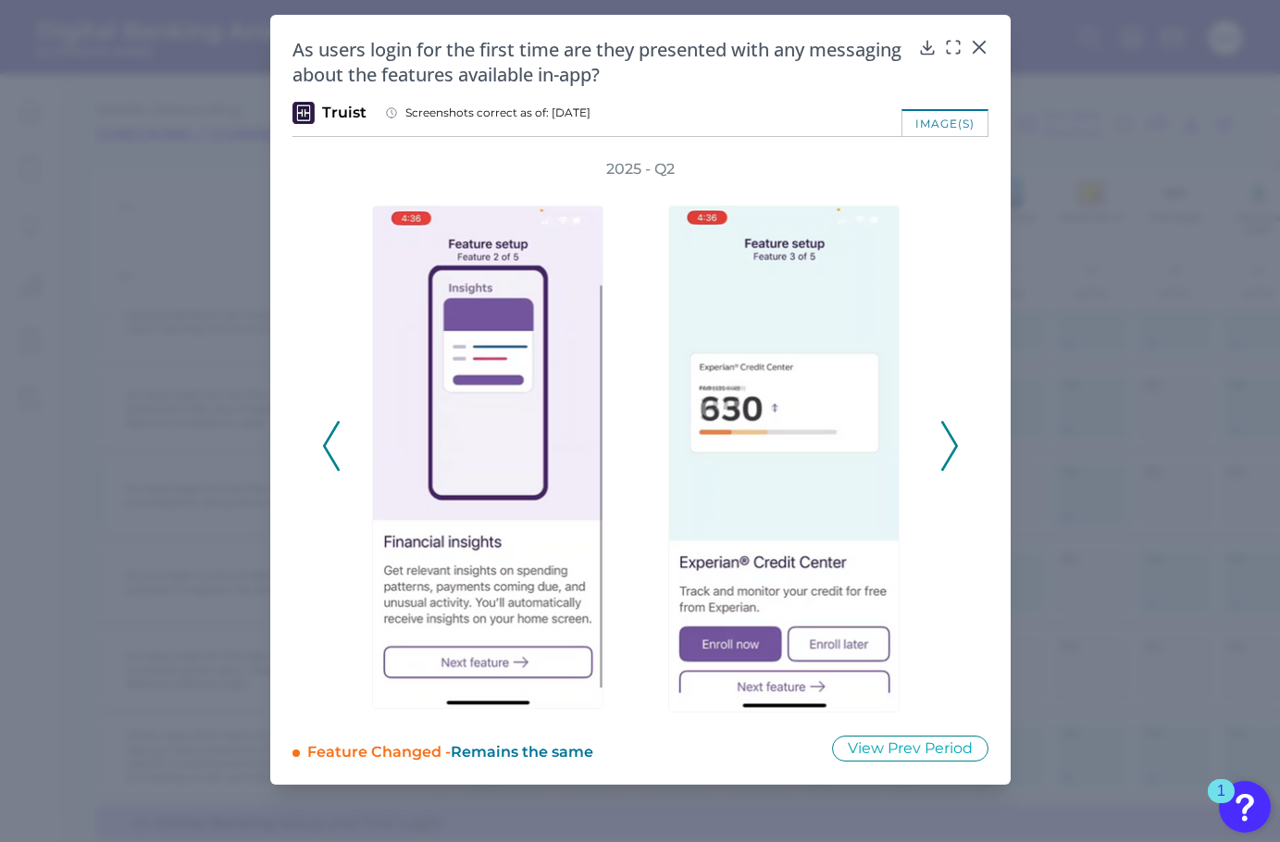
click at [951, 449] on icon at bounding box center [949, 446] width 17 height 50
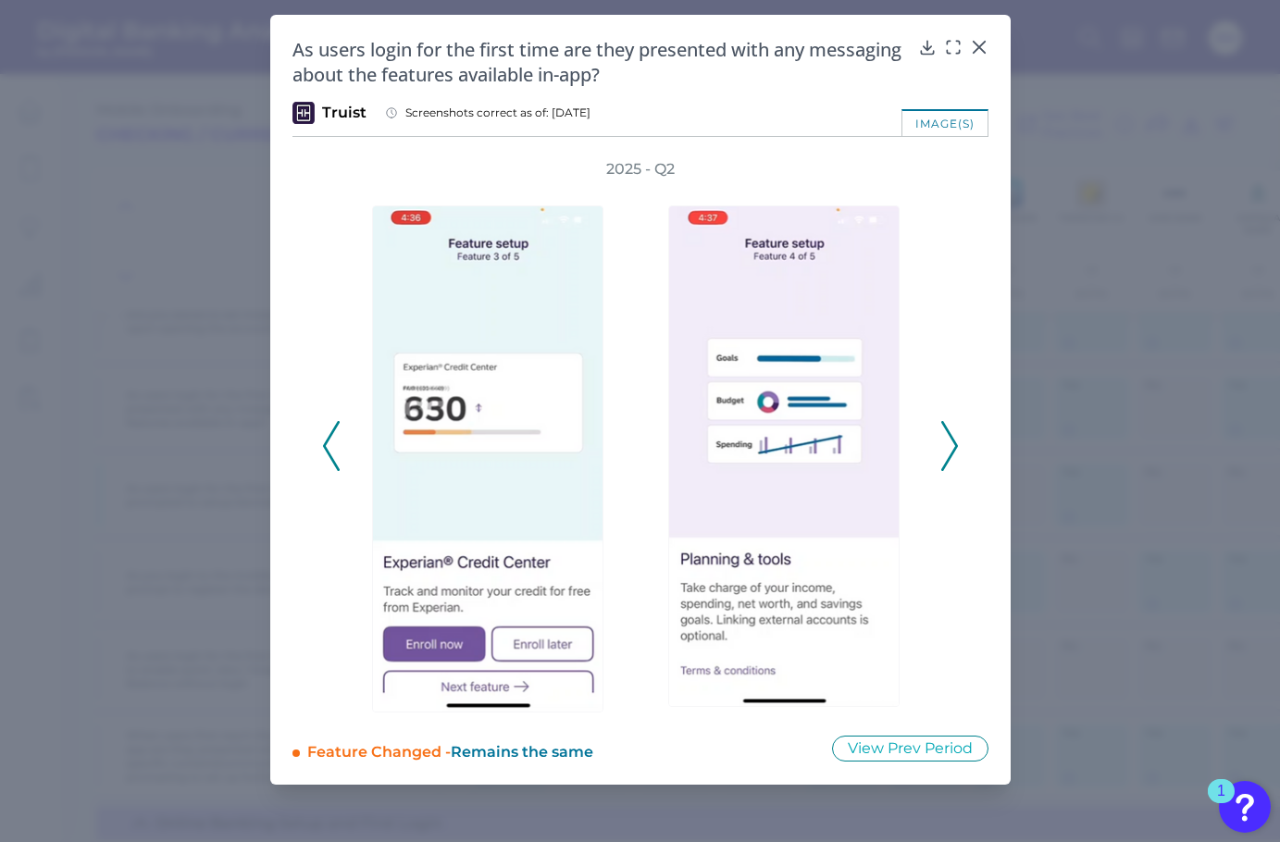
click at [951, 449] on icon at bounding box center [949, 446] width 17 height 50
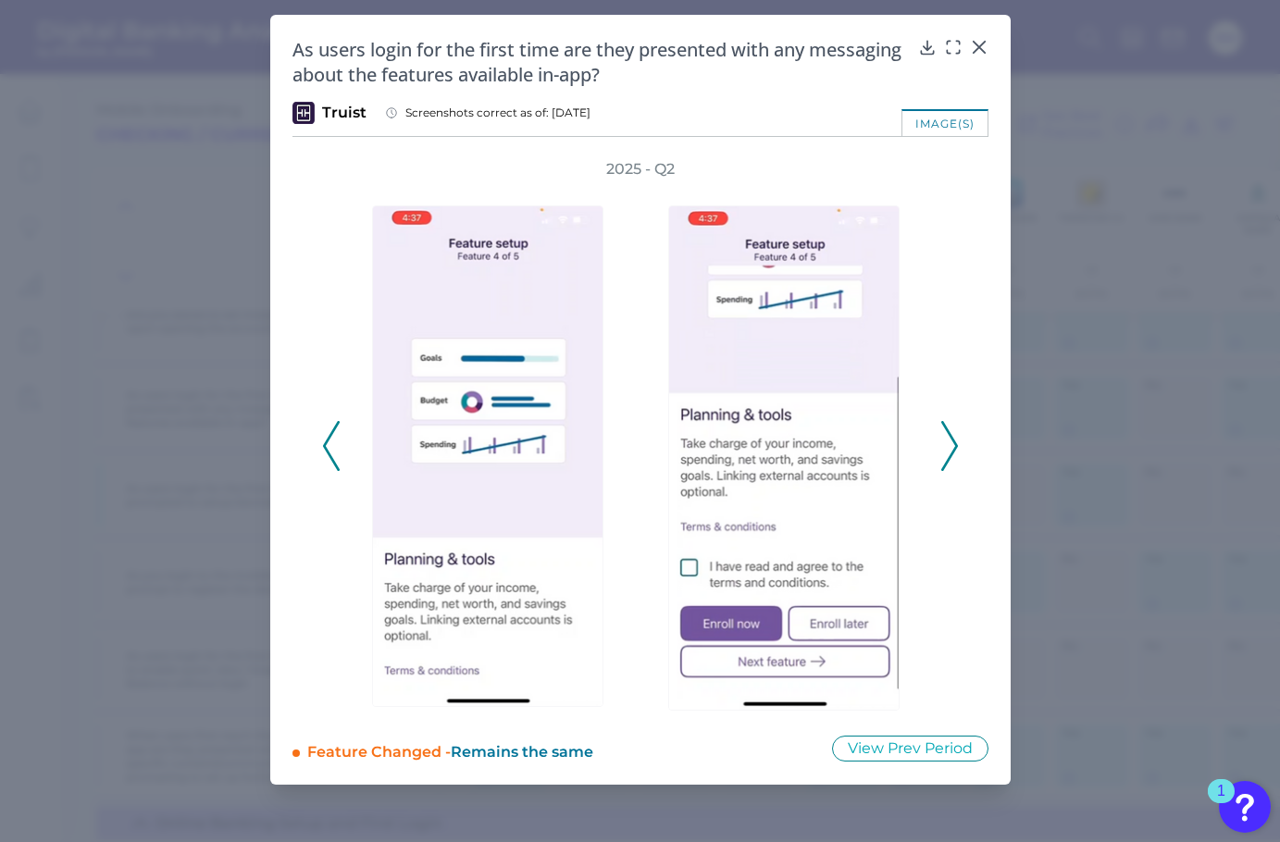
click at [951, 449] on icon at bounding box center [949, 446] width 17 height 50
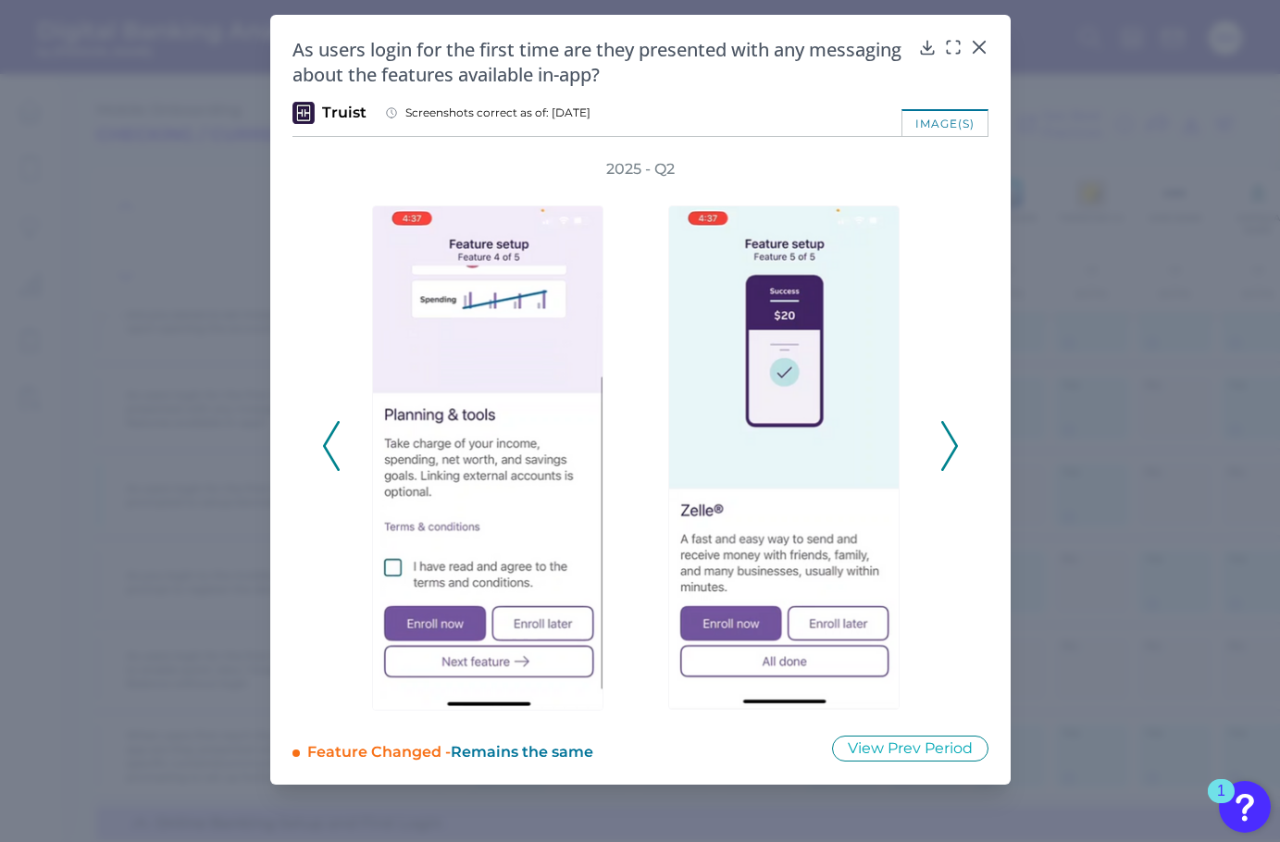
click at [951, 448] on icon at bounding box center [949, 446] width 17 height 50
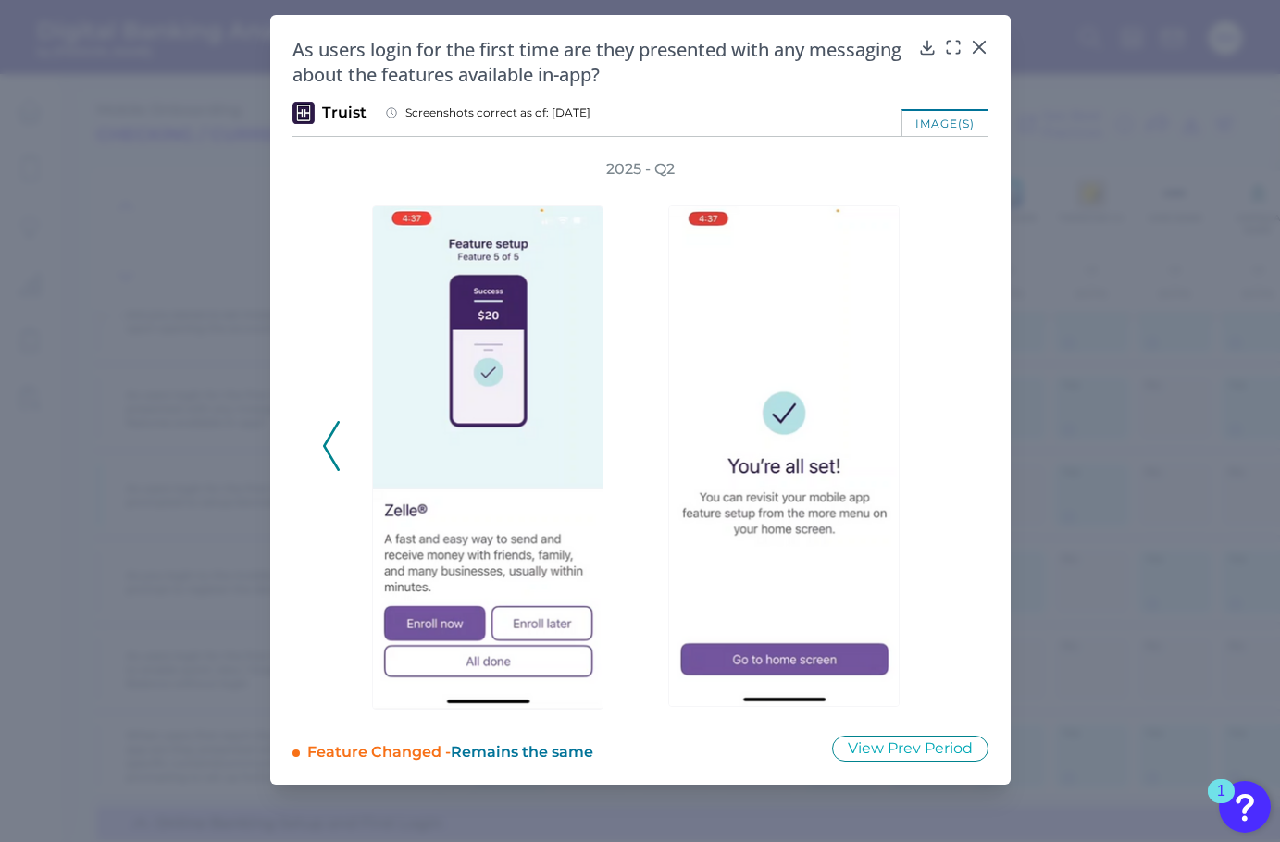
click at [951, 448] on div "2025 - Q2" at bounding box center [640, 435] width 637 height 553
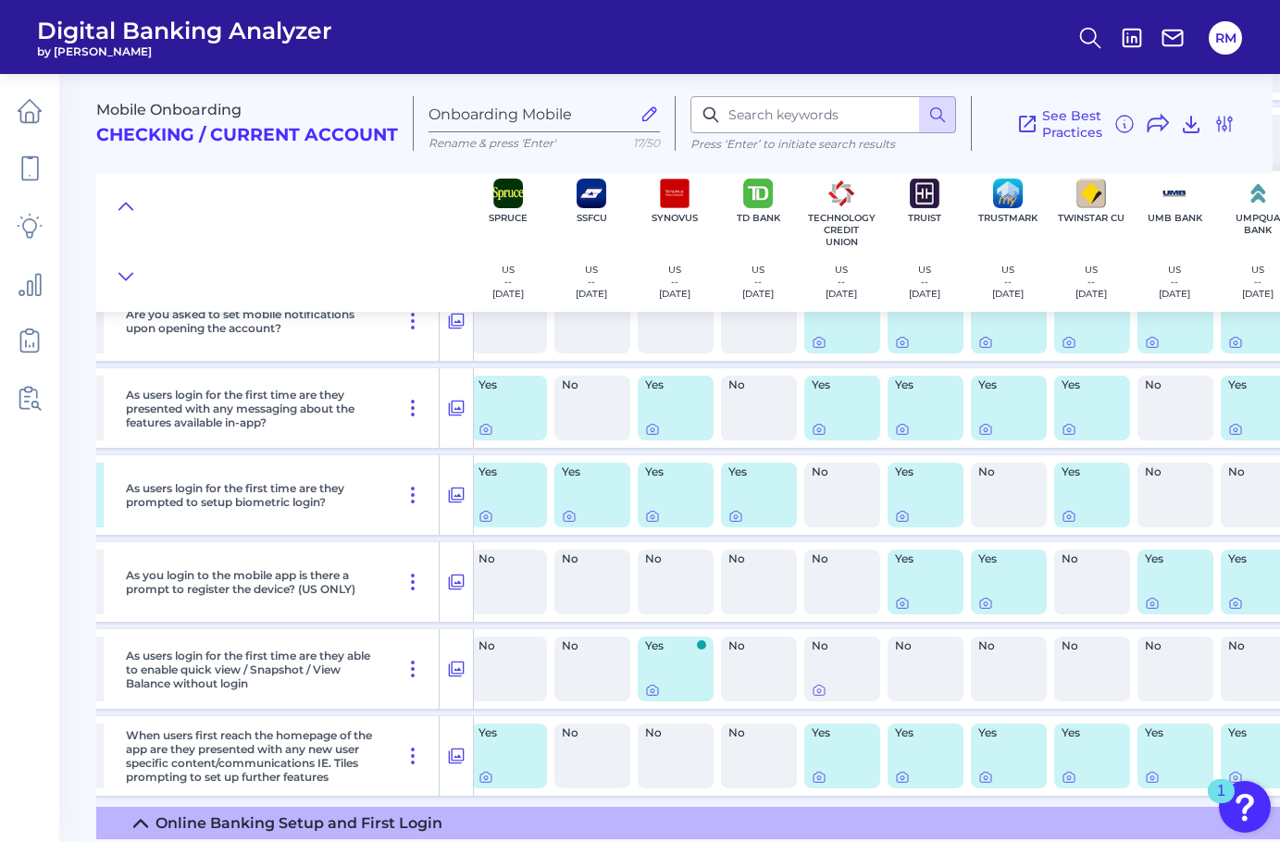
click at [893, 773] on div "Yes" at bounding box center [925, 756] width 76 height 65
click at [902, 773] on icon at bounding box center [902, 777] width 15 height 15
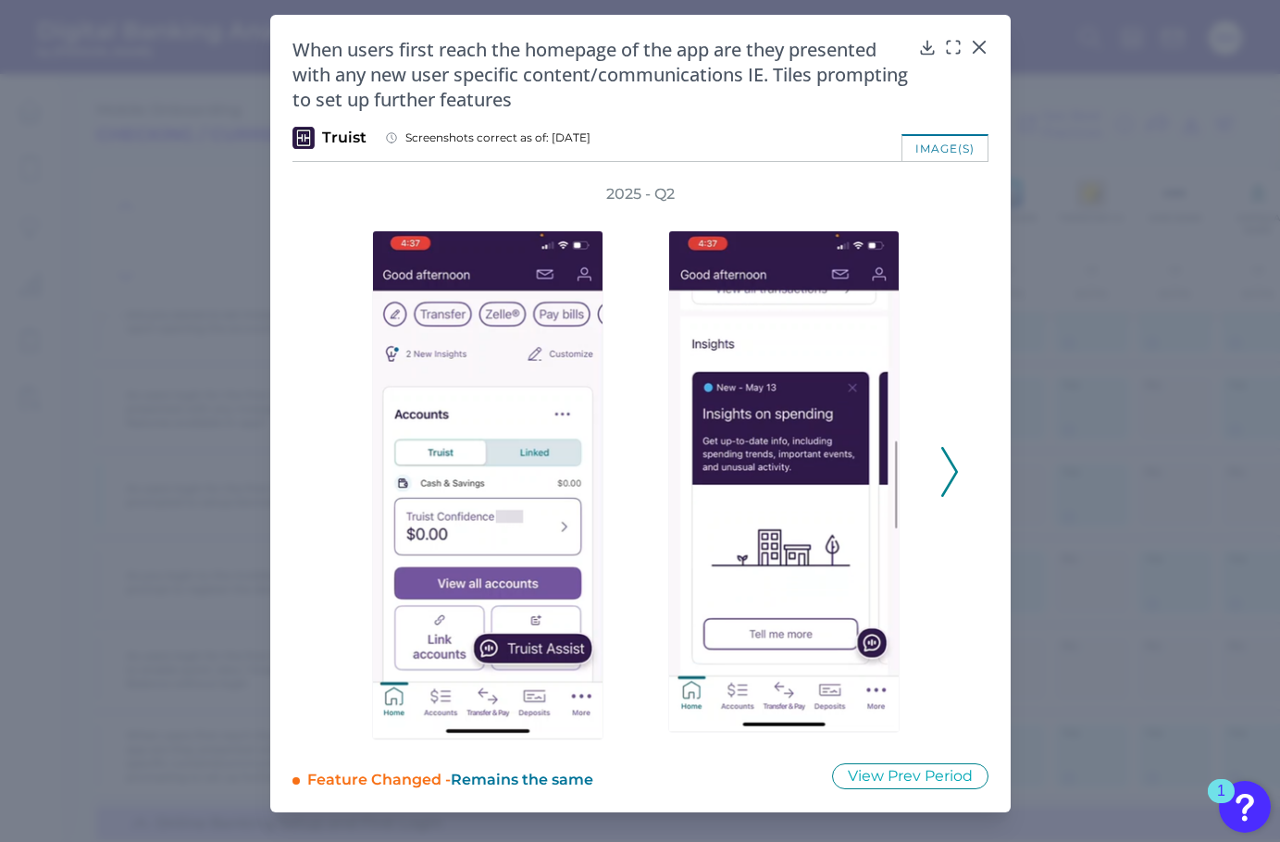
click at [953, 485] on icon at bounding box center [949, 472] width 17 height 50
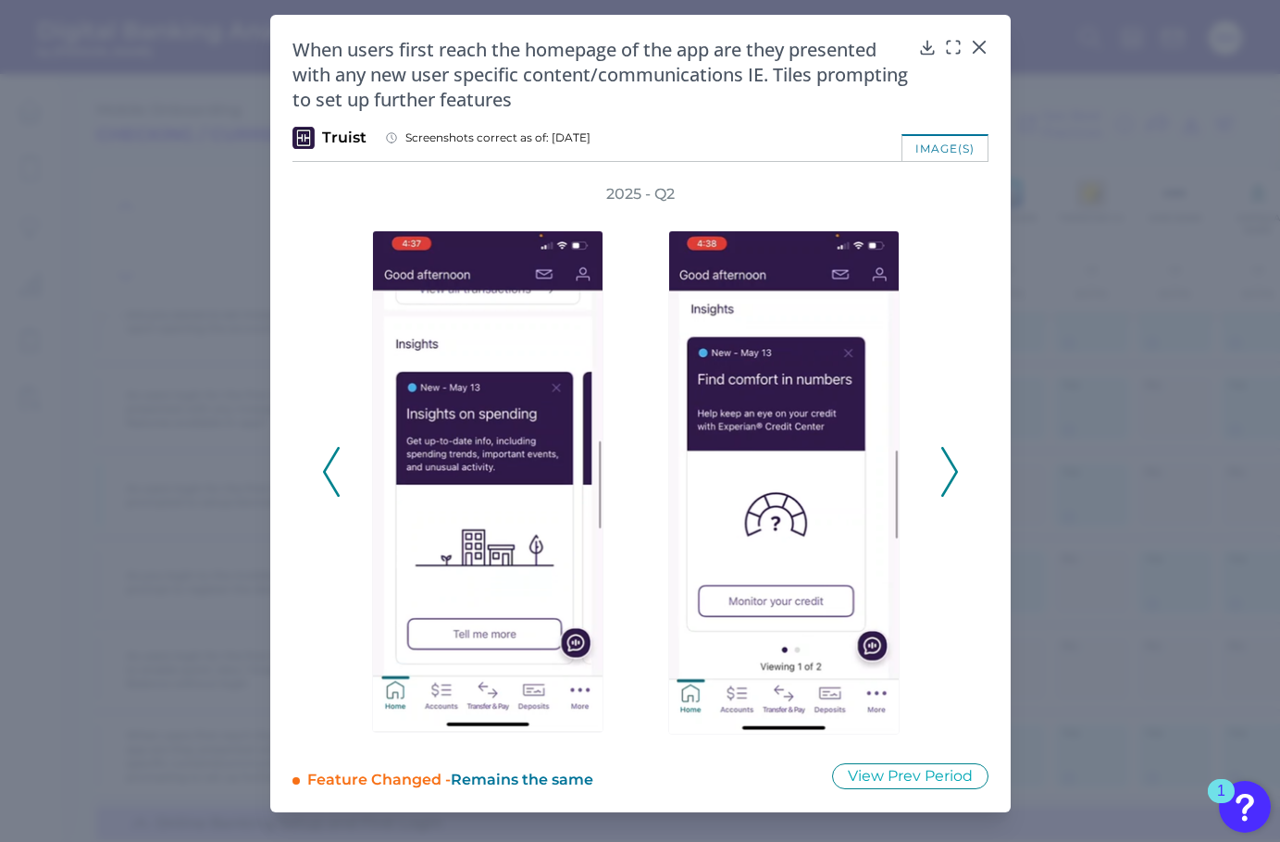
click at [954, 485] on icon at bounding box center [949, 472] width 17 height 50
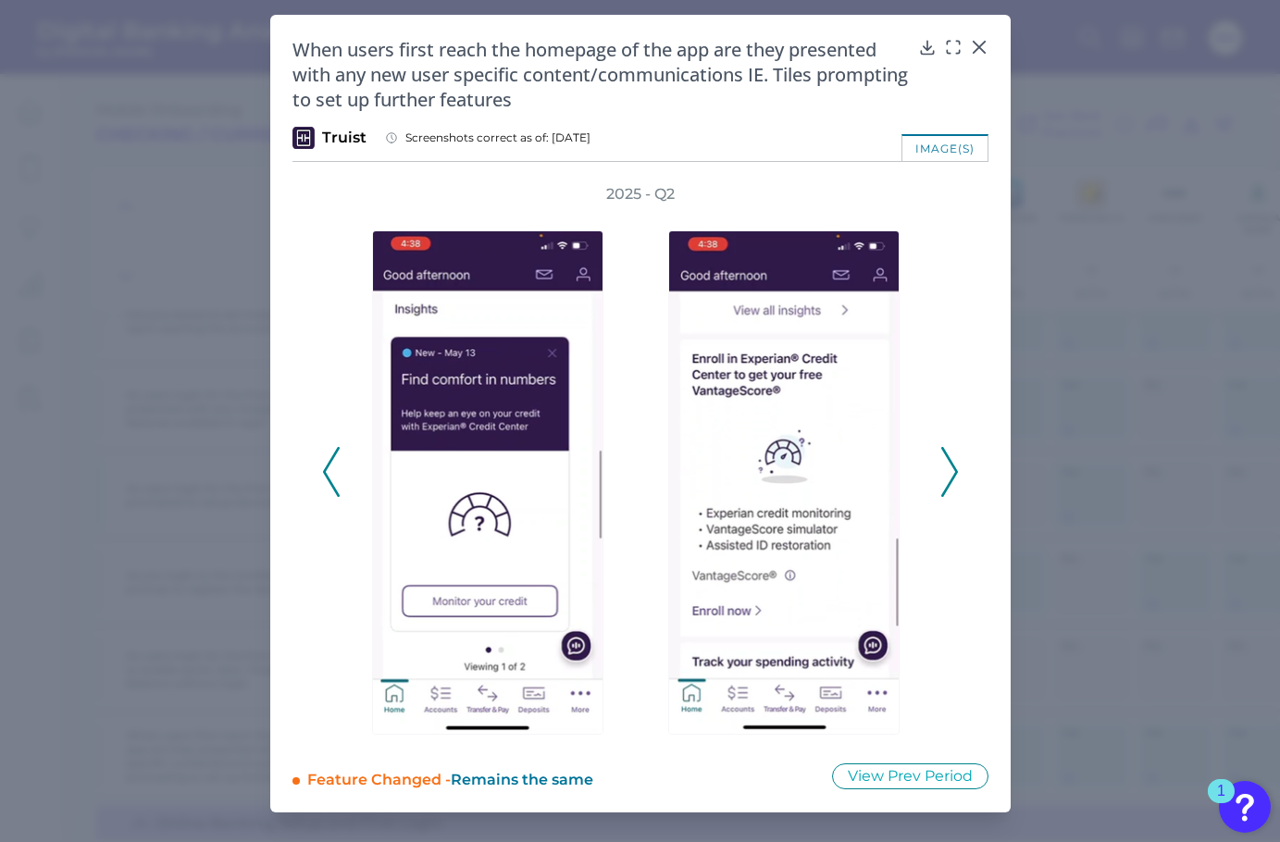
click at [954, 485] on icon at bounding box center [949, 472] width 17 height 50
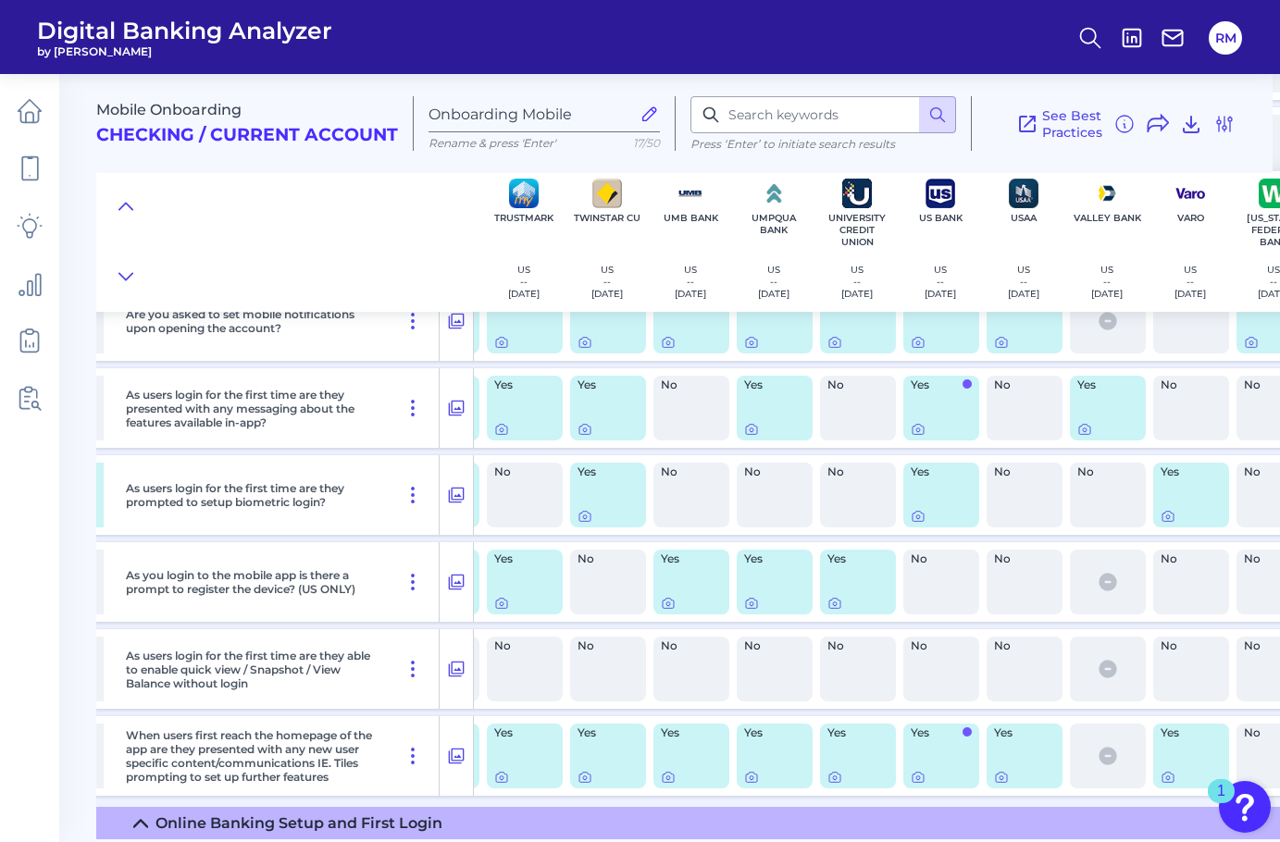
scroll to position [1044, 6667]
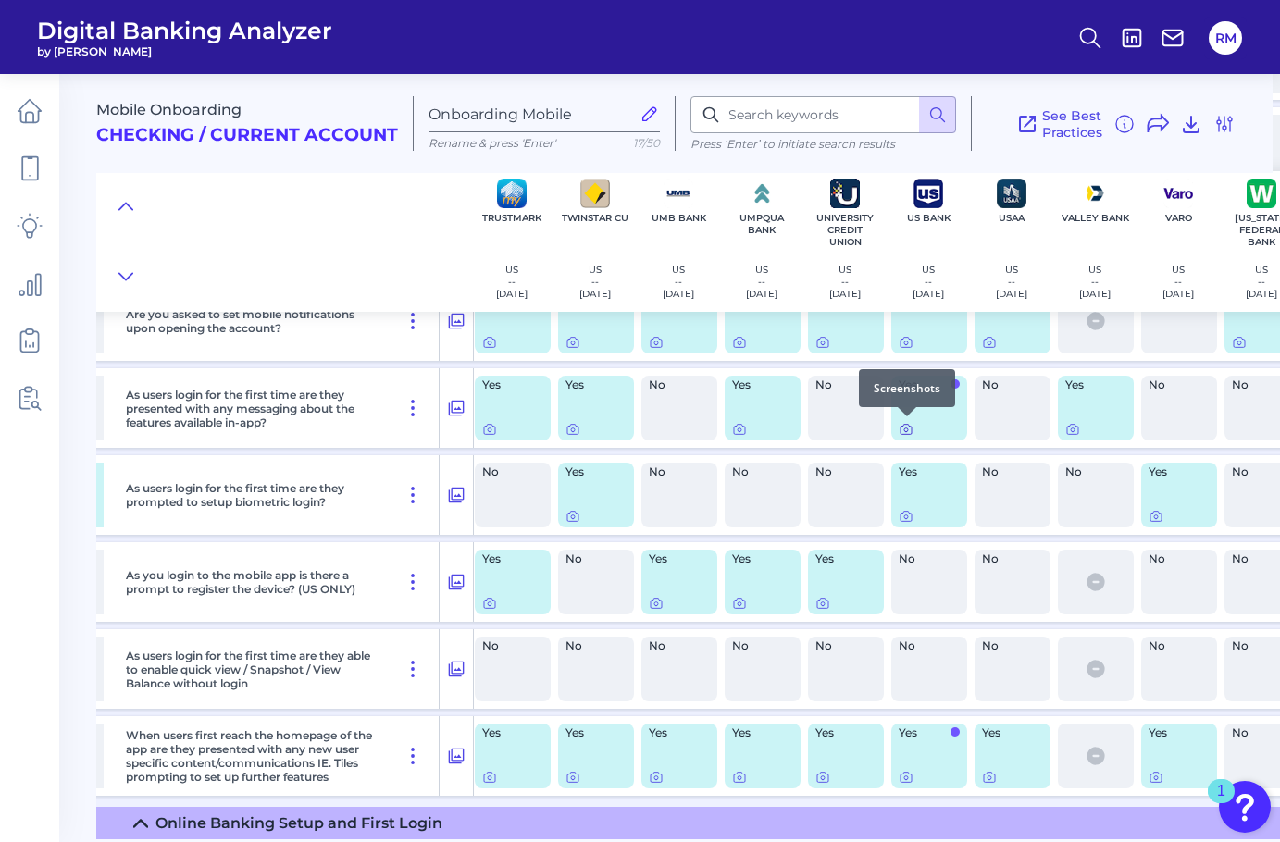
click at [903, 429] on icon at bounding box center [906, 429] width 15 height 15
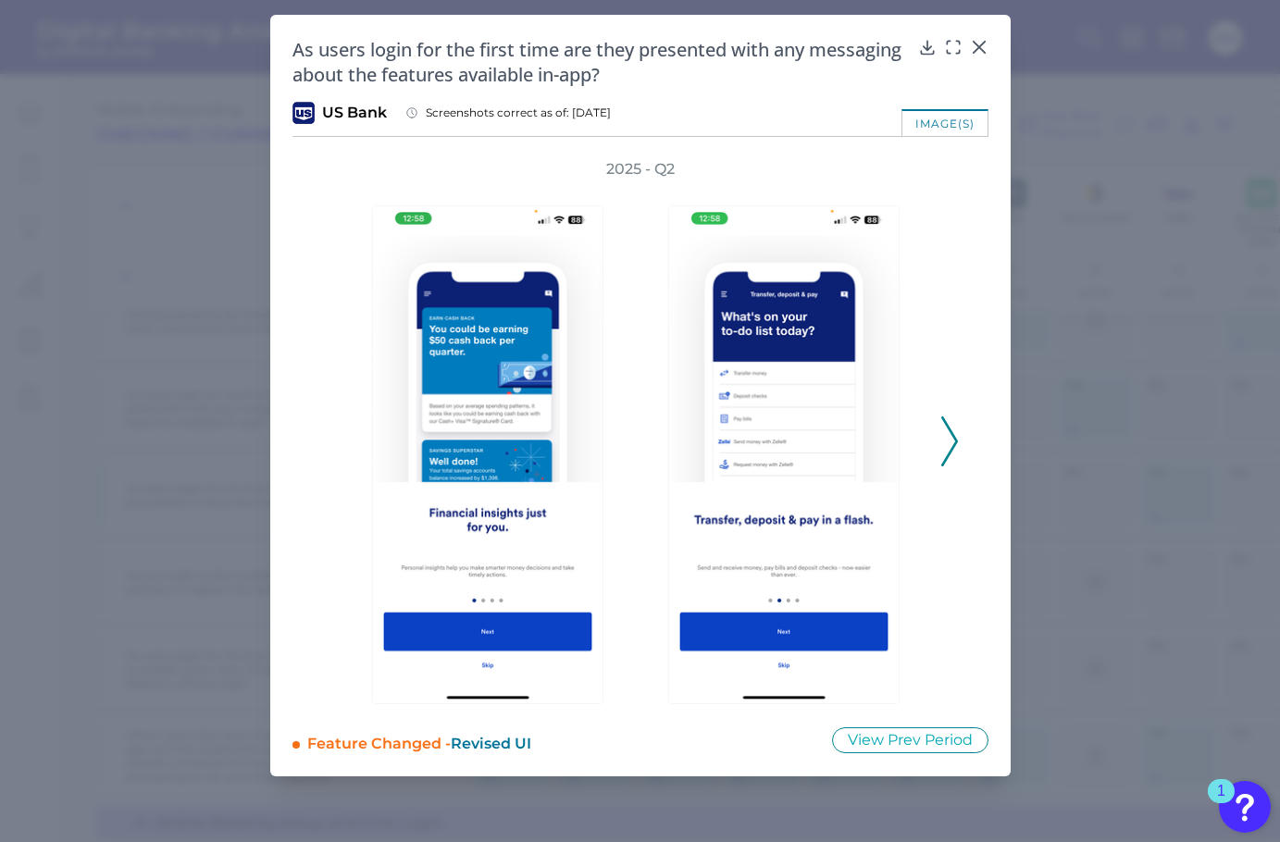
click at [953, 434] on icon at bounding box center [949, 441] width 17 height 50
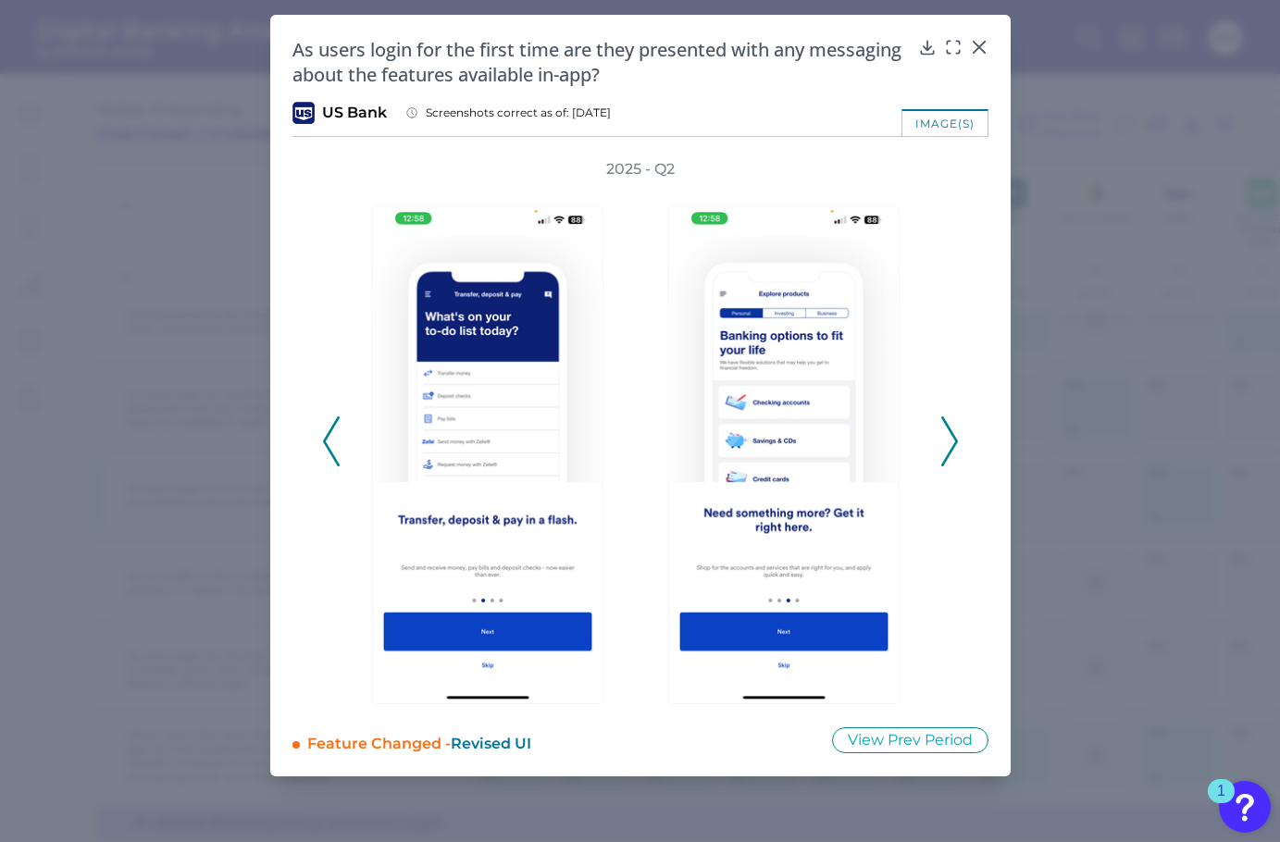
click at [953, 434] on icon at bounding box center [949, 441] width 17 height 50
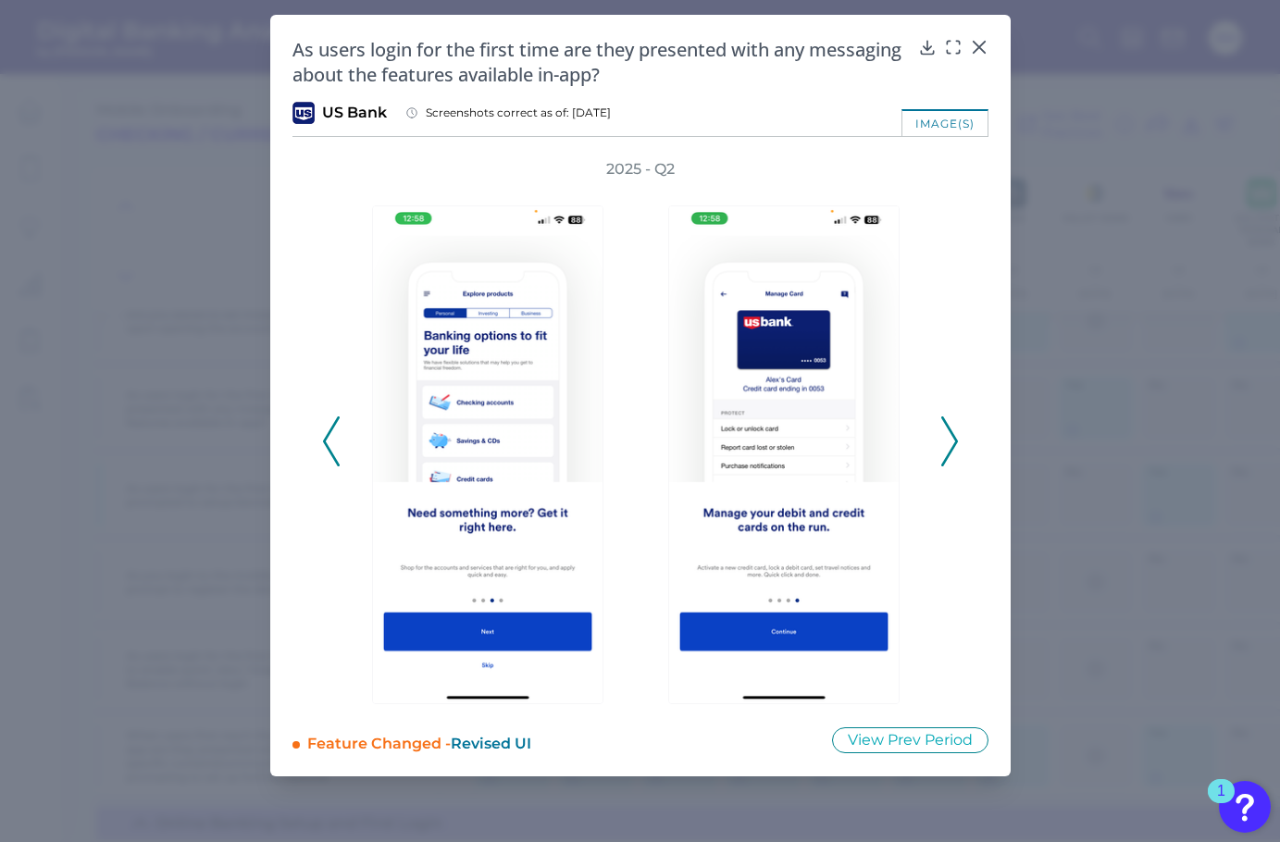
click at [964, 430] on div "2025 - Q2" at bounding box center [640, 431] width 696 height 545
click at [959, 430] on div "2025 - Q2" at bounding box center [640, 431] width 696 height 545
click at [955, 434] on icon at bounding box center [949, 441] width 17 height 50
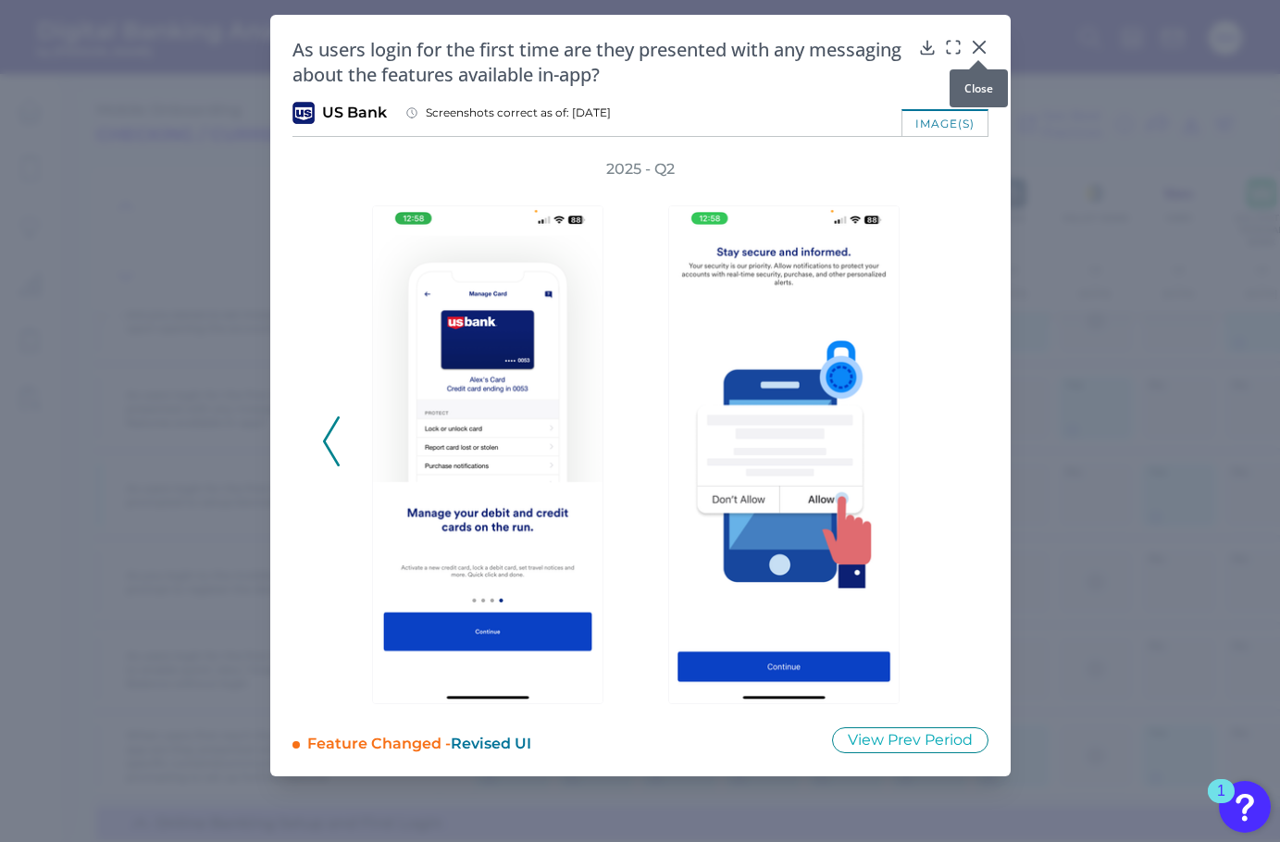
click at [985, 48] on icon at bounding box center [979, 47] width 19 height 19
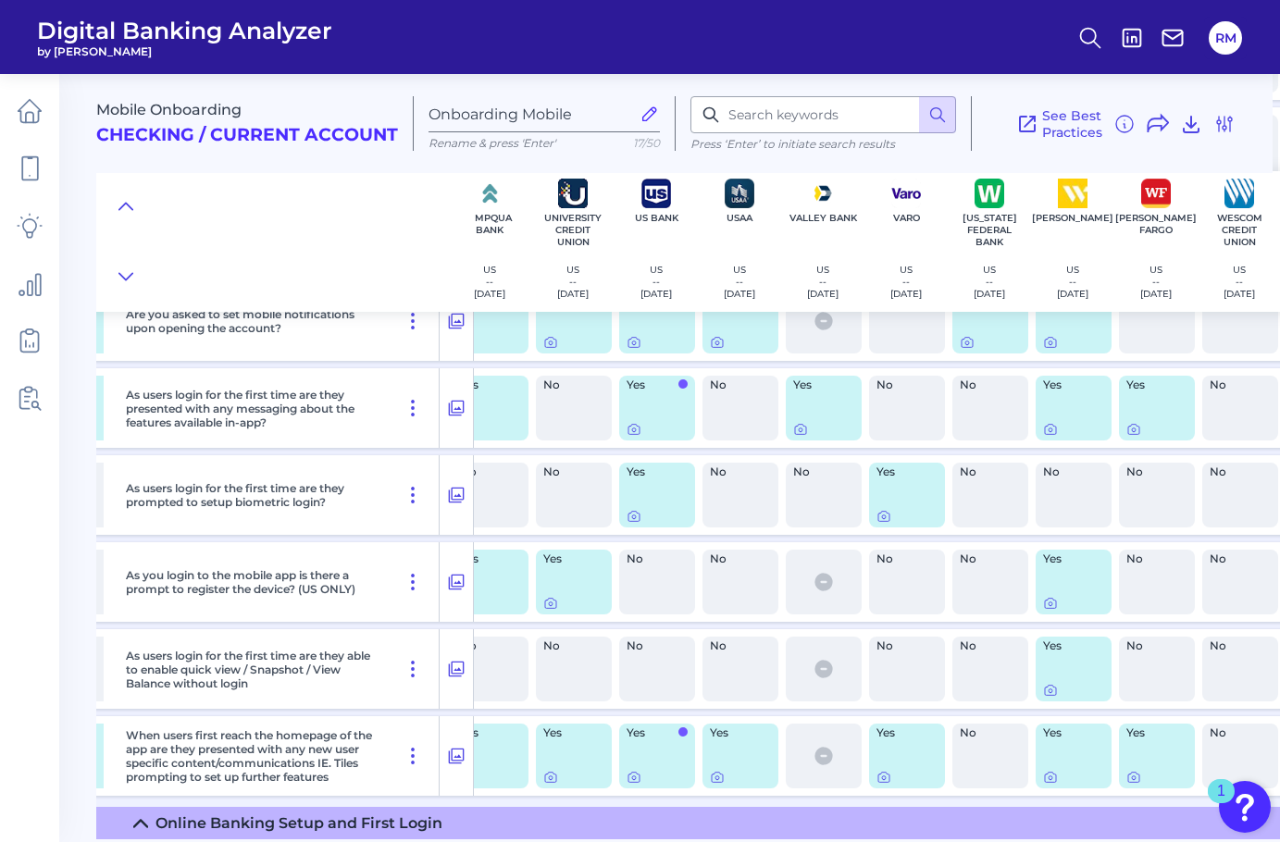
scroll to position [1044, 6958]
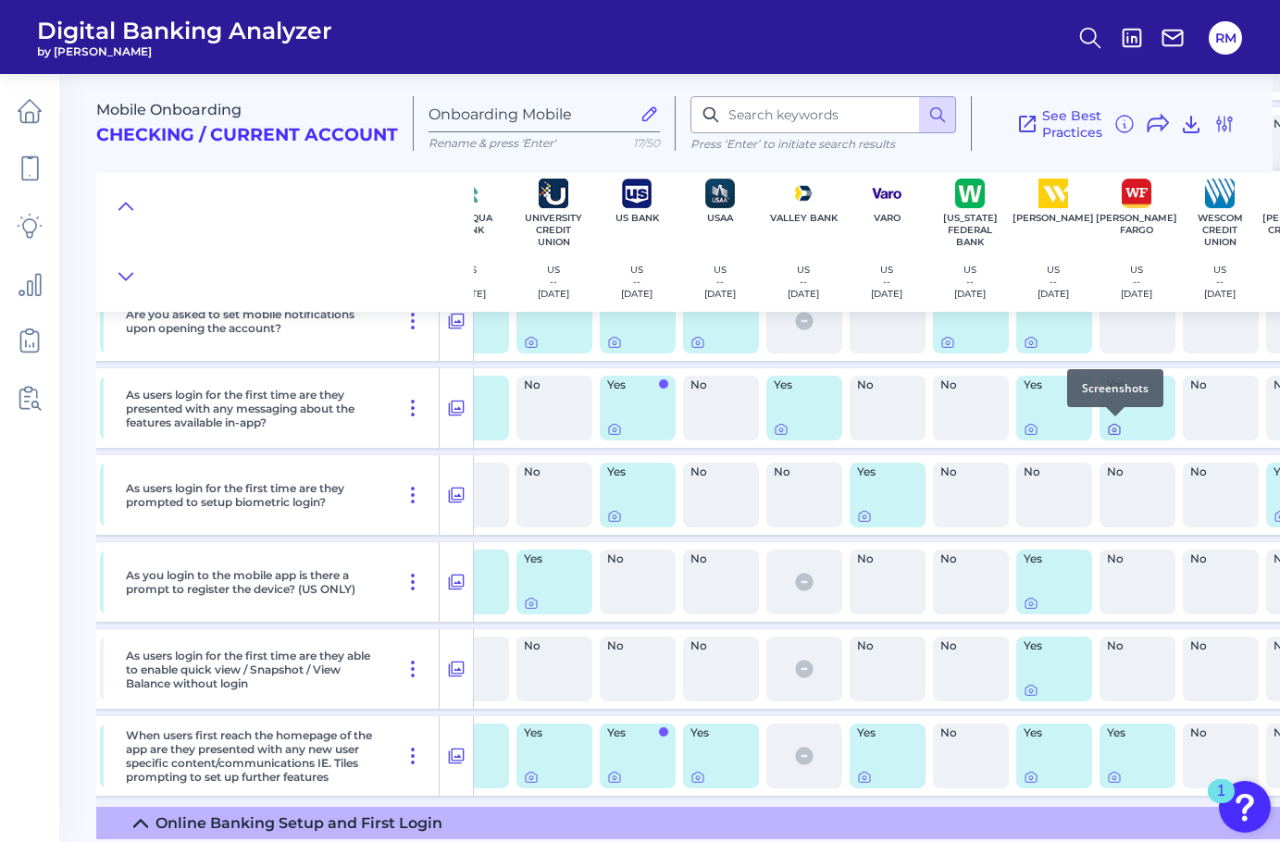
click at [1116, 428] on icon at bounding box center [1114, 430] width 4 height 4
click at [1115, 776] on icon at bounding box center [1114, 778] width 4 height 4
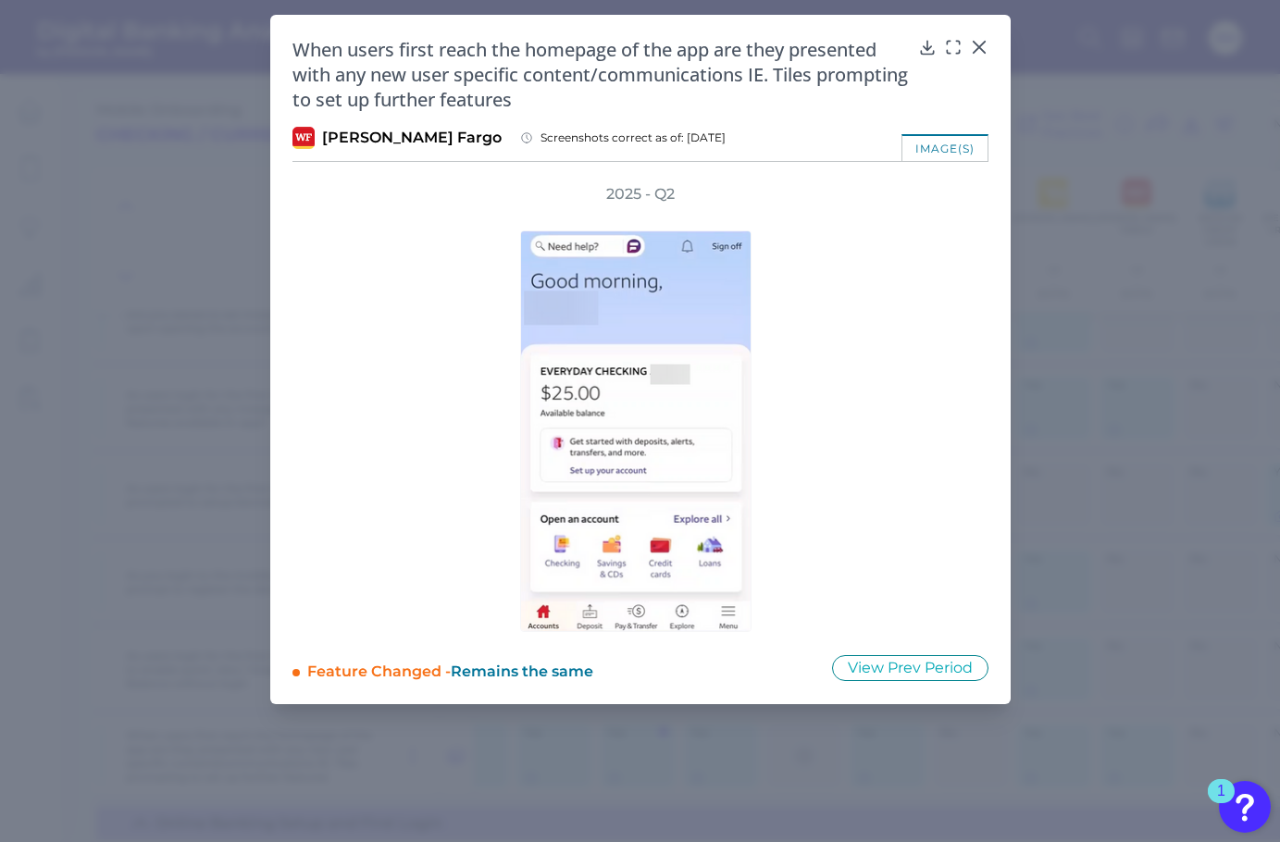
click at [876, 478] on div at bounding box center [640, 419] width 574 height 428
click at [693, 436] on img at bounding box center [635, 431] width 231 height 402
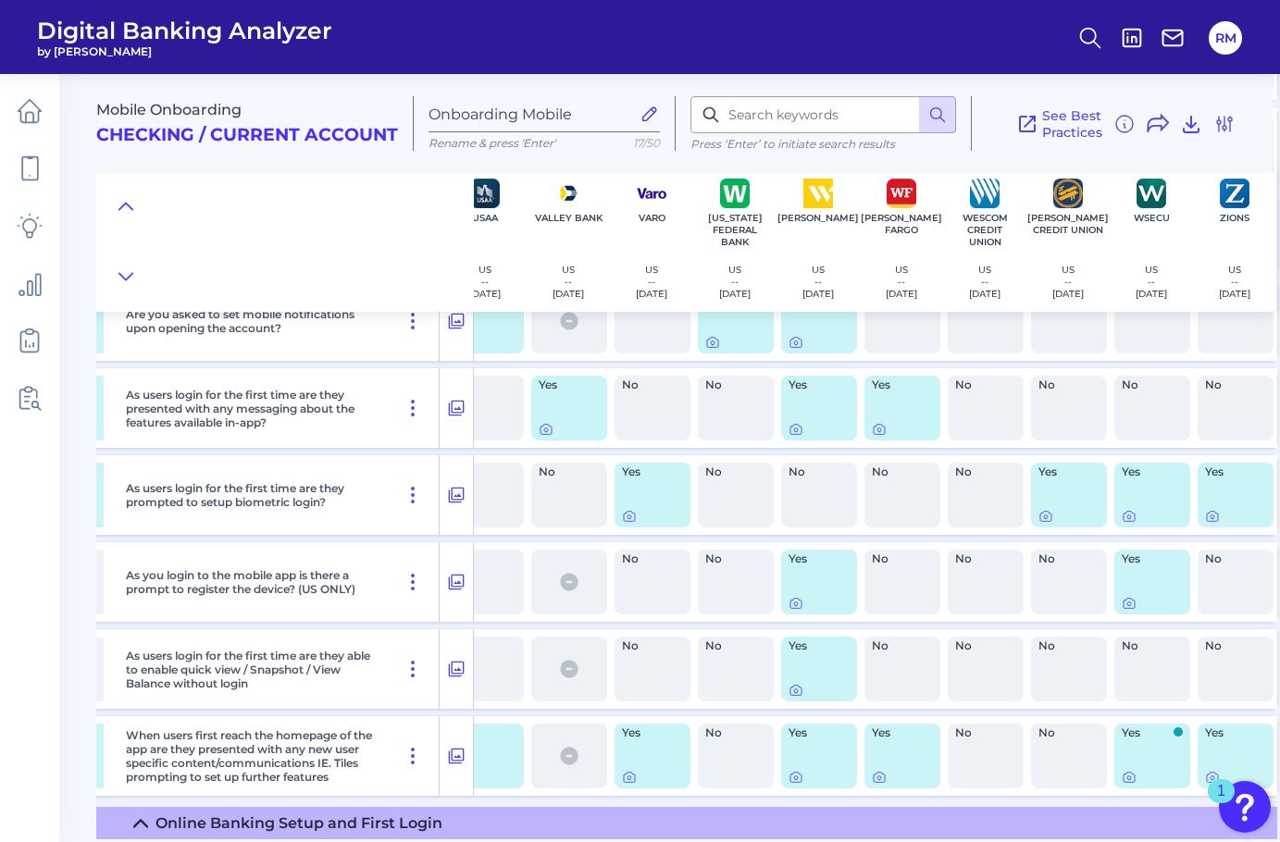
scroll to position [1044, 7206]
